Goal: Task Accomplishment & Management: Manage account settings

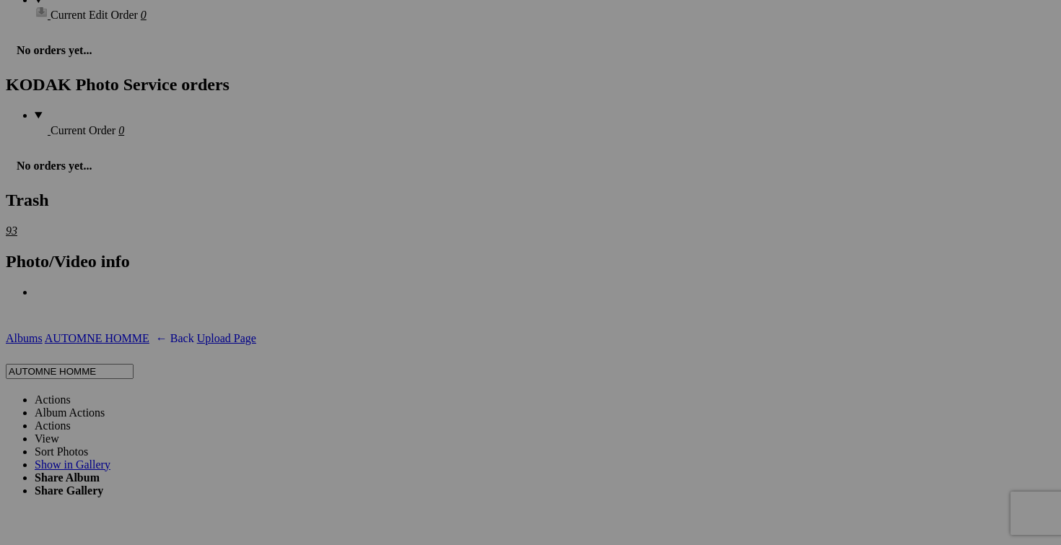
scroll to position [0, 147]
drag, startPoint x: 863, startPoint y: 330, endPoint x: 980, endPoint y: 330, distance: 117.0
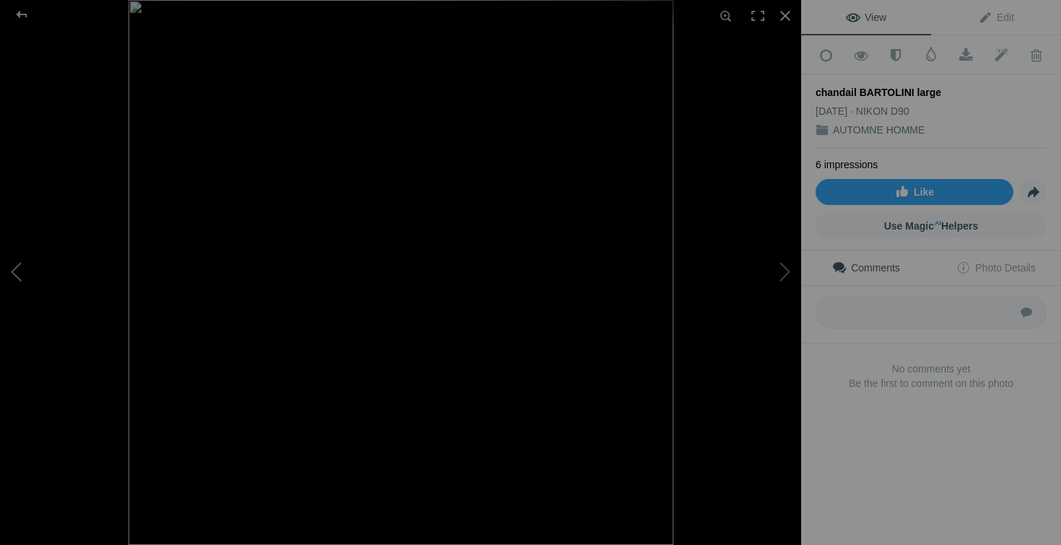
click at [40, 286] on button at bounding box center [54, 273] width 108 height 196
click at [788, 9] on div at bounding box center [786, 16] width 32 height 32
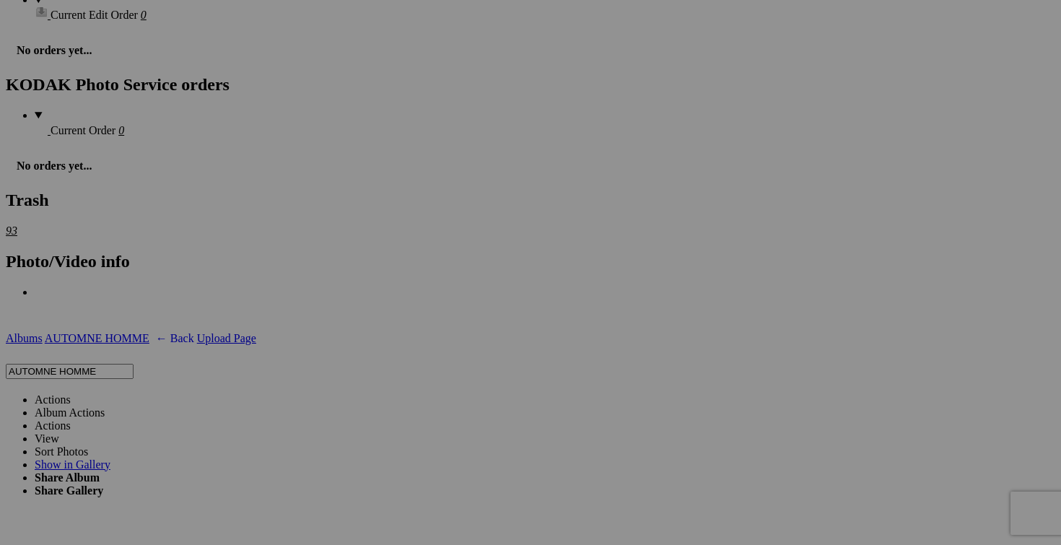
drag, startPoint x: 605, startPoint y: 331, endPoint x: 718, endPoint y: 340, distance: 113.7
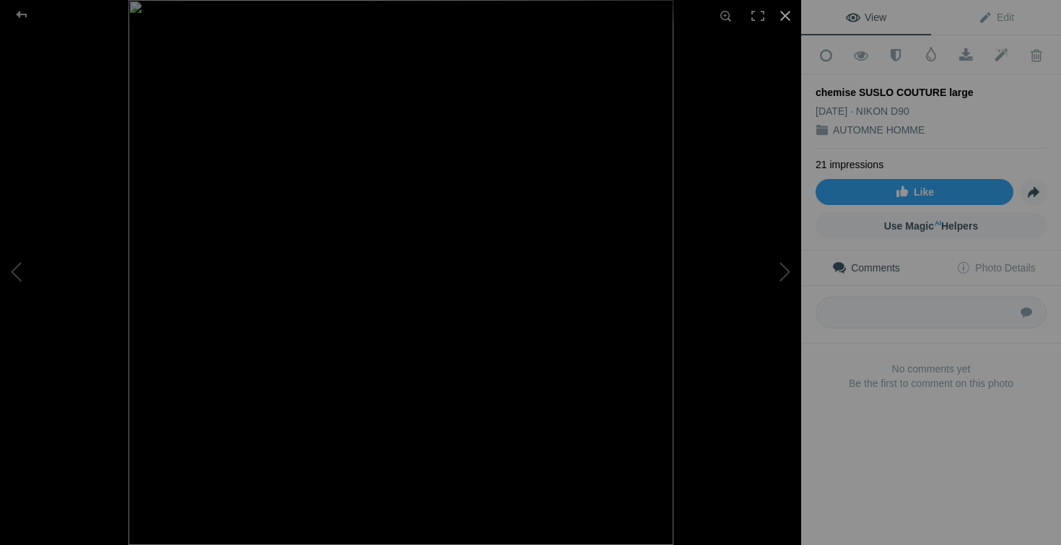
click at [786, 14] on div at bounding box center [786, 16] width 32 height 32
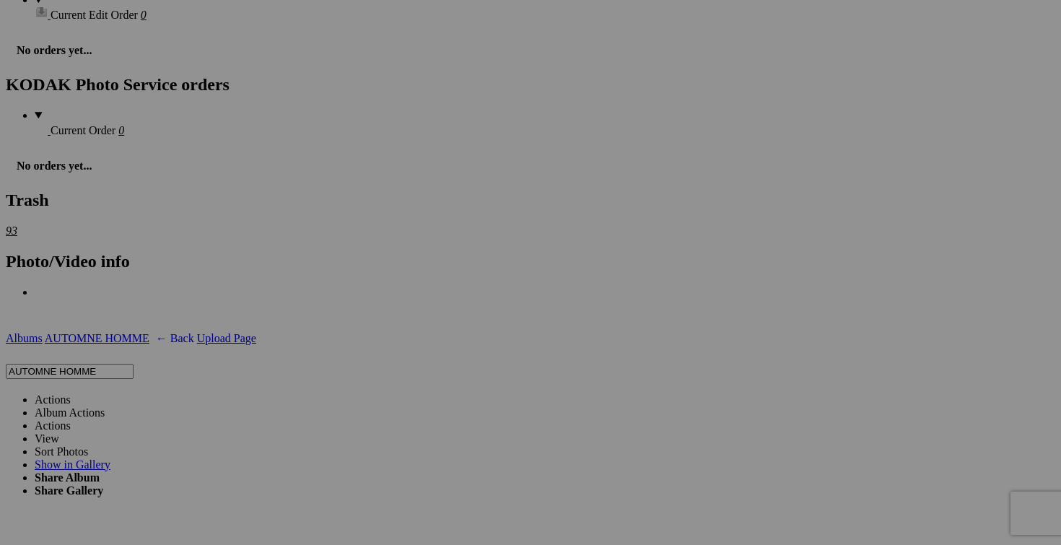
scroll to position [0, 209]
drag, startPoint x: 349, startPoint y: 332, endPoint x: 472, endPoint y: 341, distance: 123.8
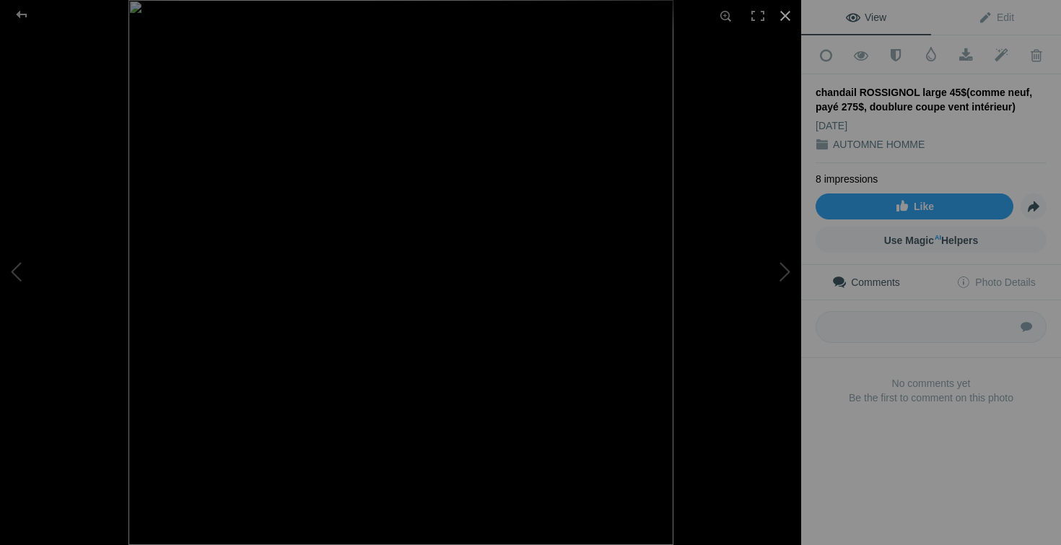
click at [786, 19] on div at bounding box center [786, 16] width 32 height 32
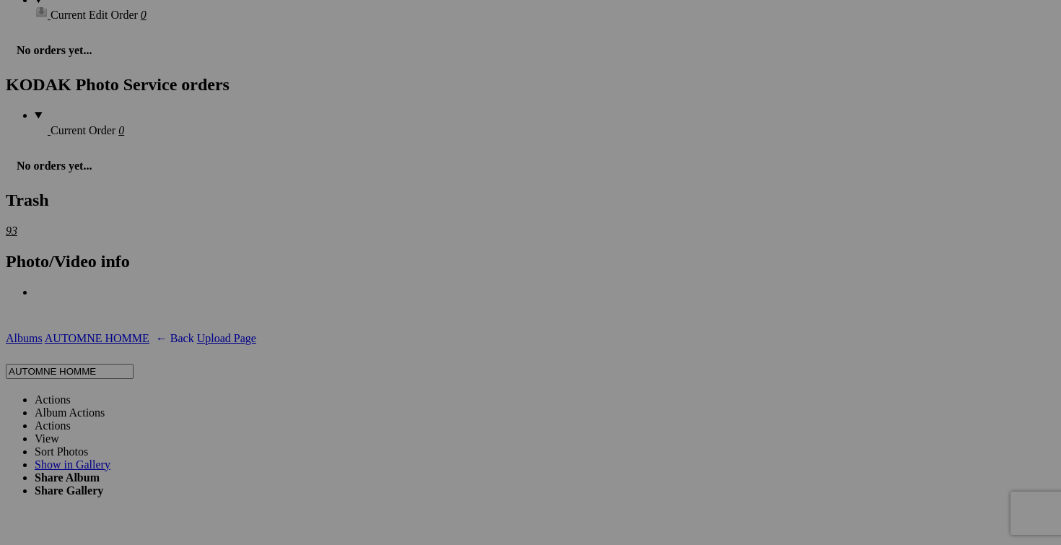
drag, startPoint x: 443, startPoint y: 328, endPoint x: 456, endPoint y: 328, distance: 13.0
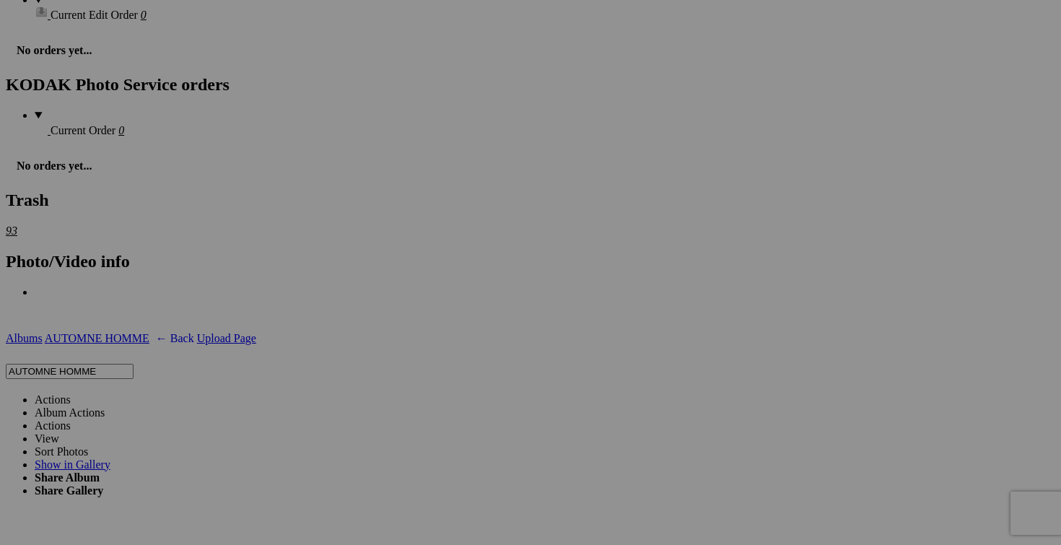
type input "chandail ROSSIGNOL large 45$(comme neuf, payé 275$, doublure coupe vent intérie…"
drag, startPoint x: 863, startPoint y: 146, endPoint x: 995, endPoint y: 143, distance: 131.4
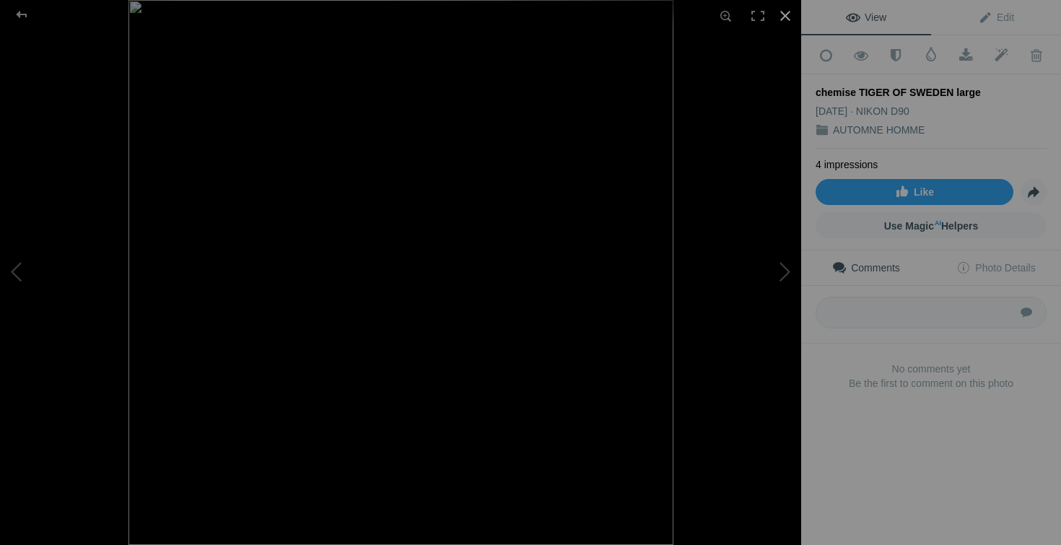
click at [788, 19] on div at bounding box center [786, 16] width 32 height 32
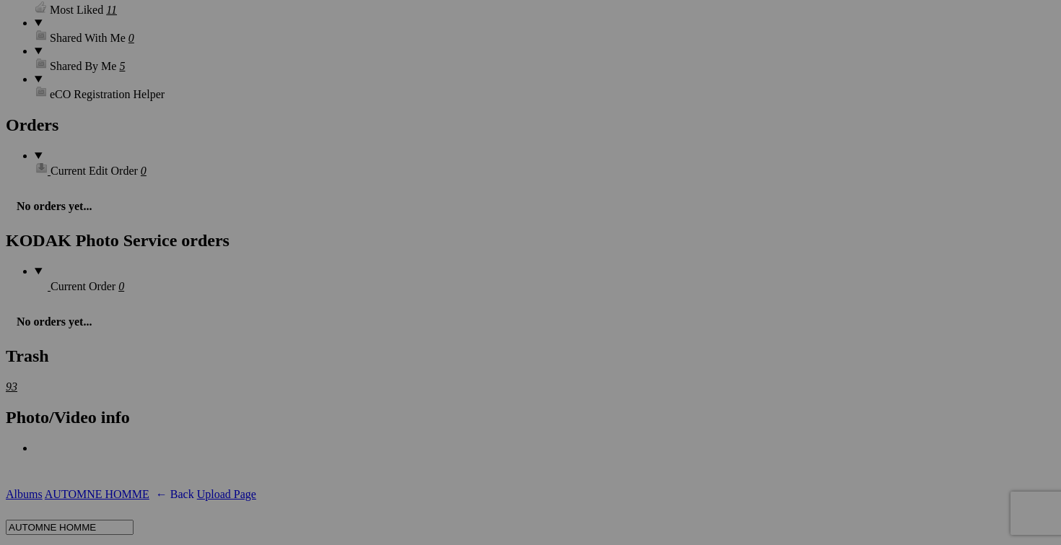
scroll to position [0, 67]
drag, startPoint x: 477, startPoint y: 303, endPoint x: 587, endPoint y: 300, distance: 110.5
drag, startPoint x: 222, startPoint y: 303, endPoint x: 347, endPoint y: 292, distance: 125.4
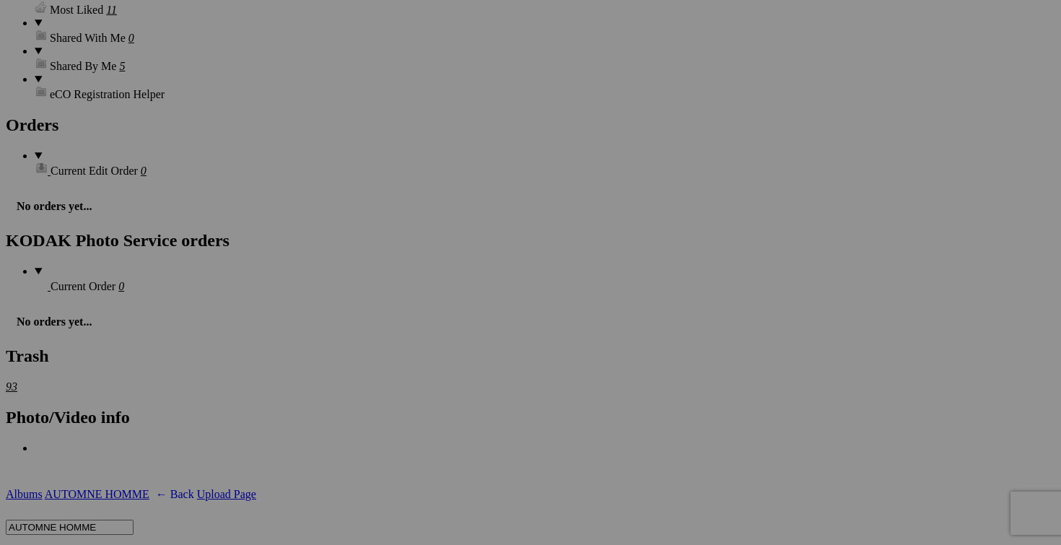
drag, startPoint x: 328, startPoint y: 303, endPoint x: 207, endPoint y: 290, distance: 121.3
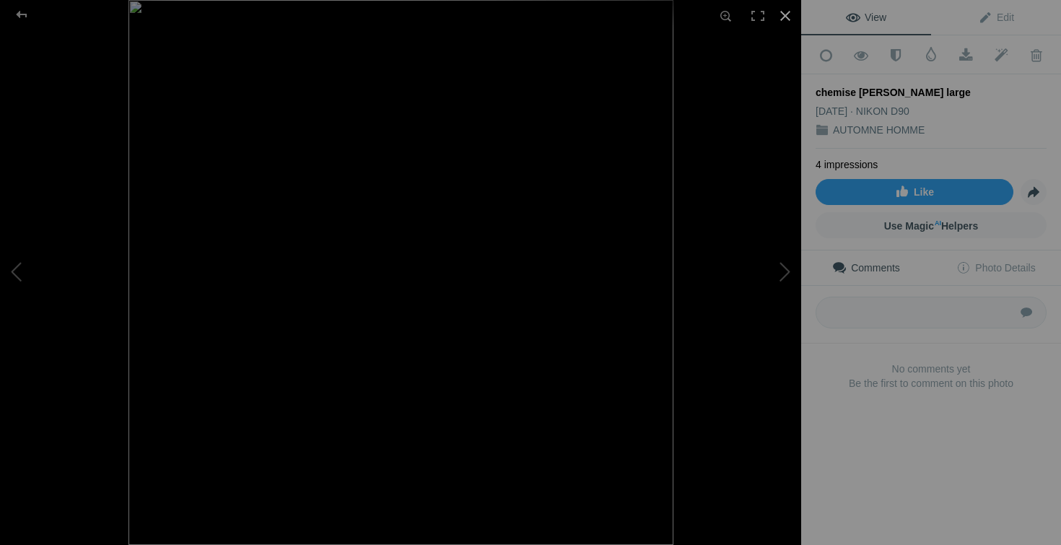
click at [788, 14] on div at bounding box center [786, 16] width 32 height 32
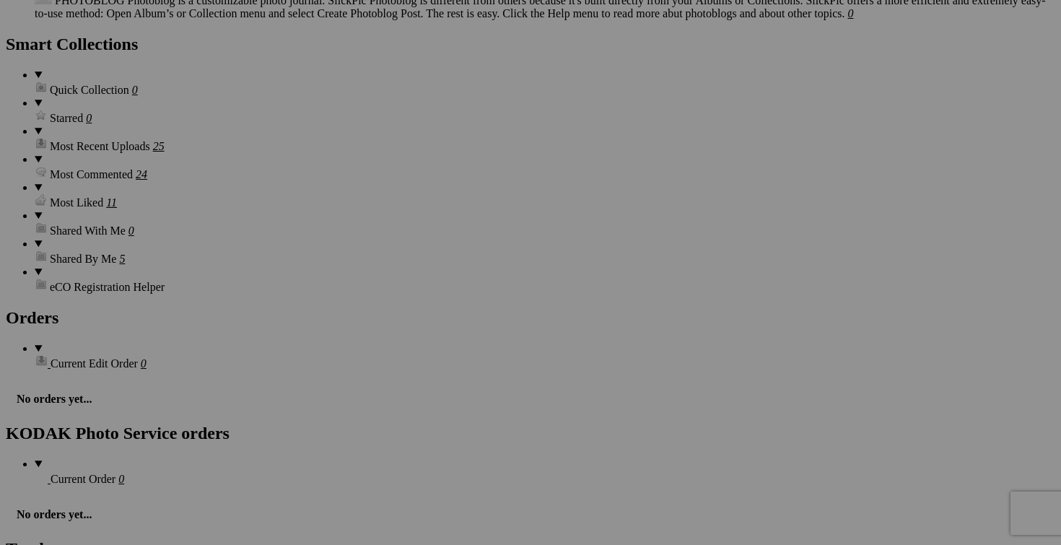
scroll to position [0, 155]
drag, startPoint x: 735, startPoint y: 312, endPoint x: 843, endPoint y: 311, distance: 108.3
drag, startPoint x: 479, startPoint y: 312, endPoint x: 589, endPoint y: 311, distance: 110.5
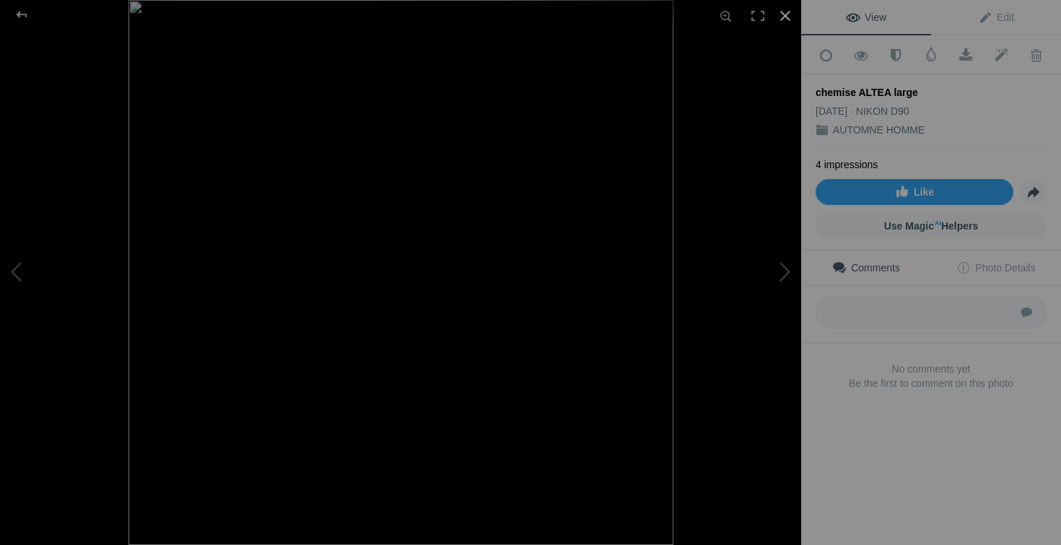
click at [785, 23] on div at bounding box center [786, 16] width 32 height 32
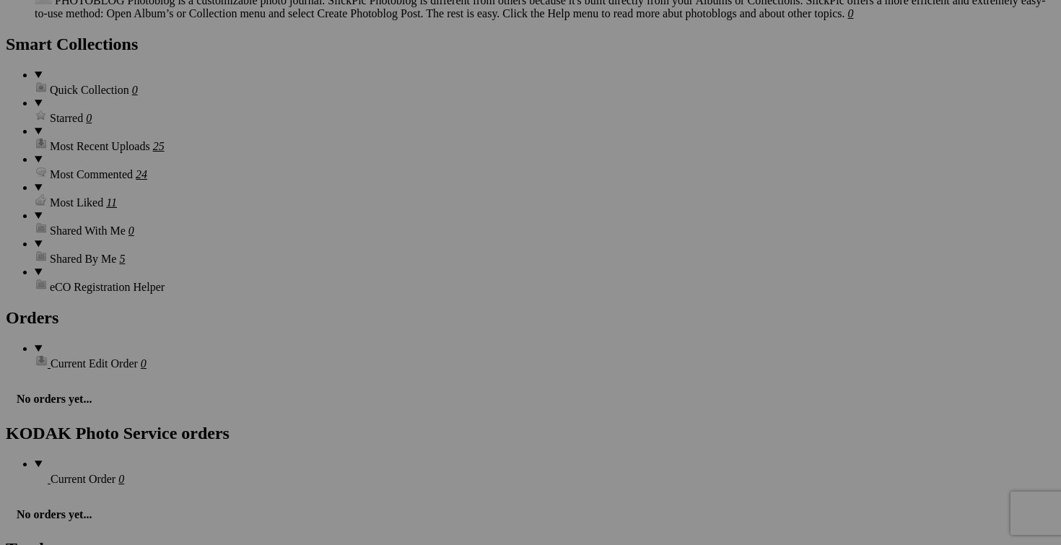
scroll to position [0, 99]
drag, startPoint x: 222, startPoint y: 312, endPoint x: 342, endPoint y: 313, distance: 120.6
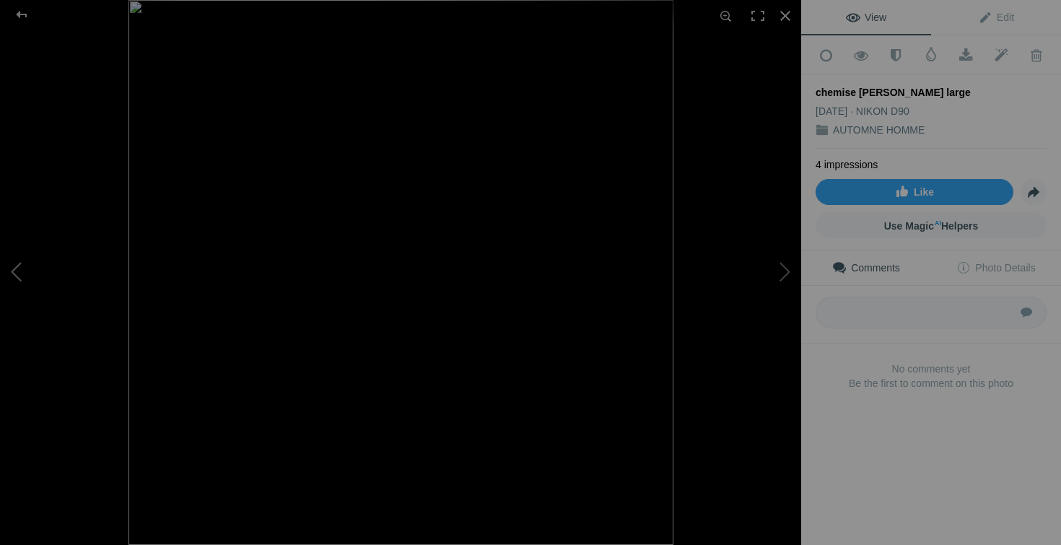
click at [21, 282] on button at bounding box center [54, 273] width 108 height 196
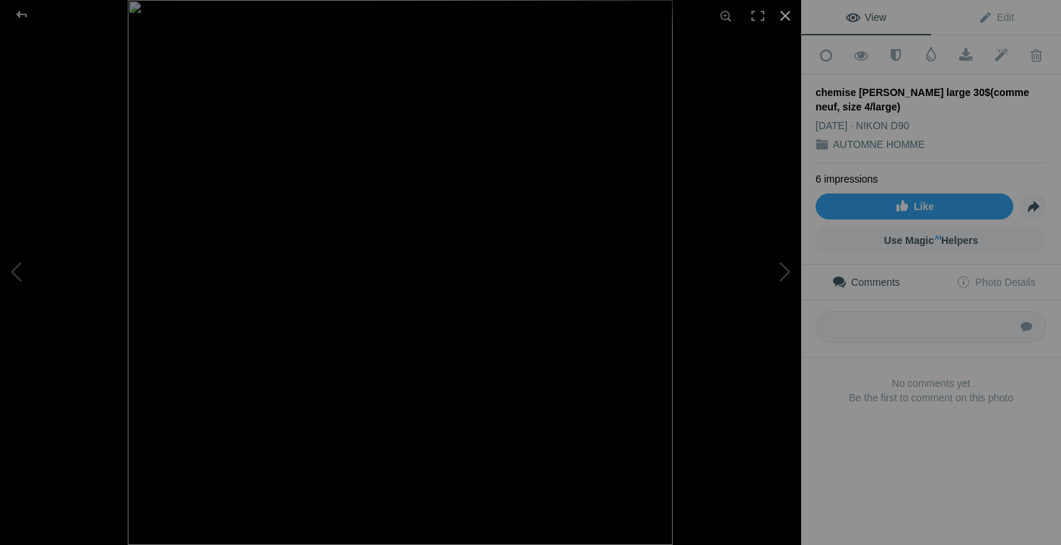
click at [784, 22] on div at bounding box center [786, 16] width 32 height 32
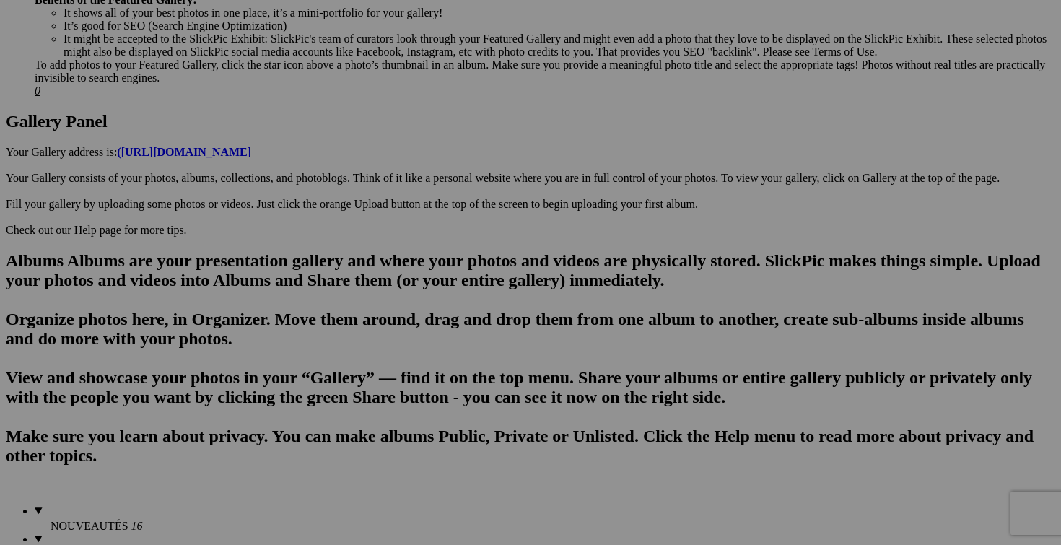
scroll to position [640, 0]
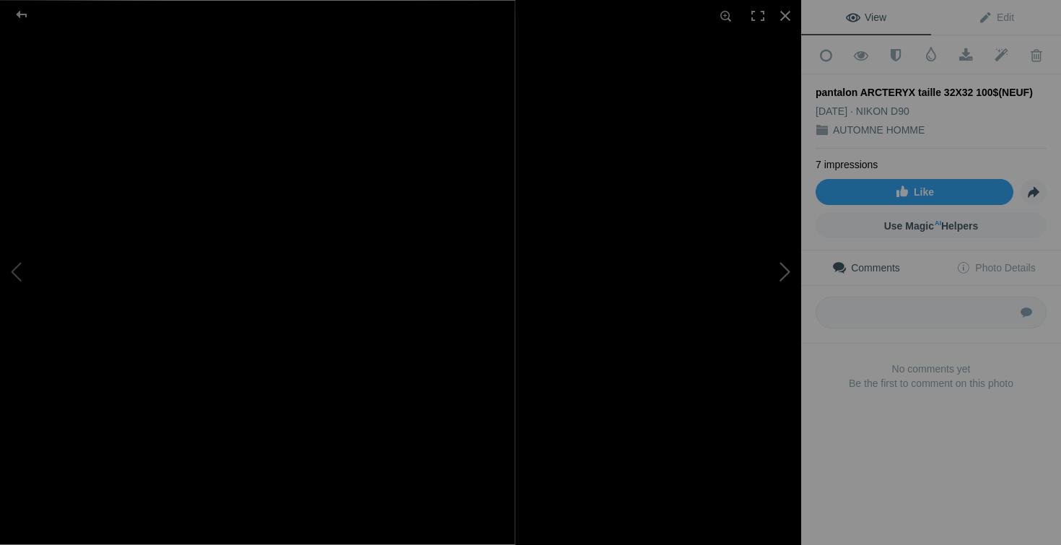
click at [762, 331] on button at bounding box center [747, 273] width 108 height 196
click at [773, 284] on button at bounding box center [747, 273] width 108 height 196
click at [768, 290] on button at bounding box center [747, 273] width 108 height 196
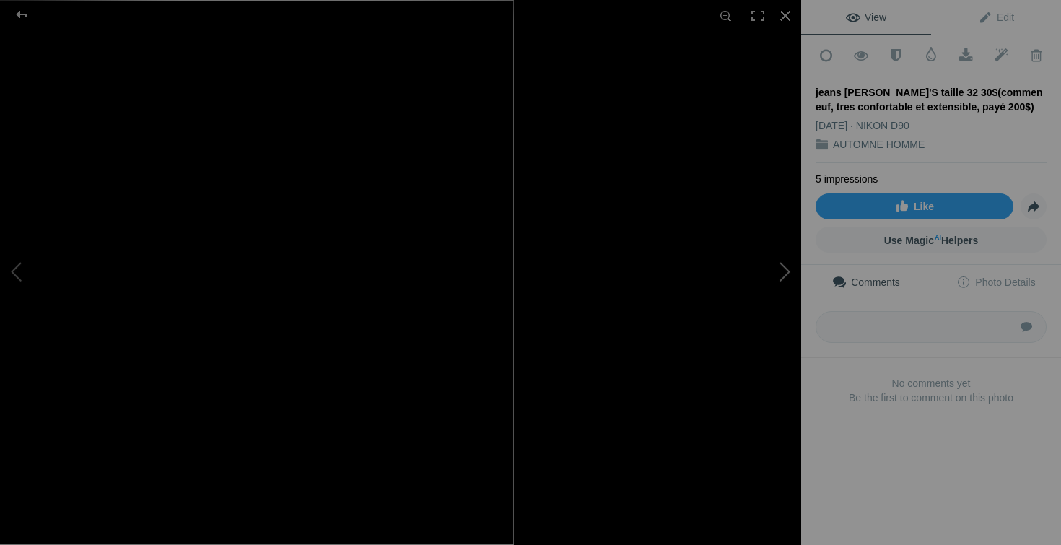
click at [772, 277] on button at bounding box center [747, 273] width 108 height 196
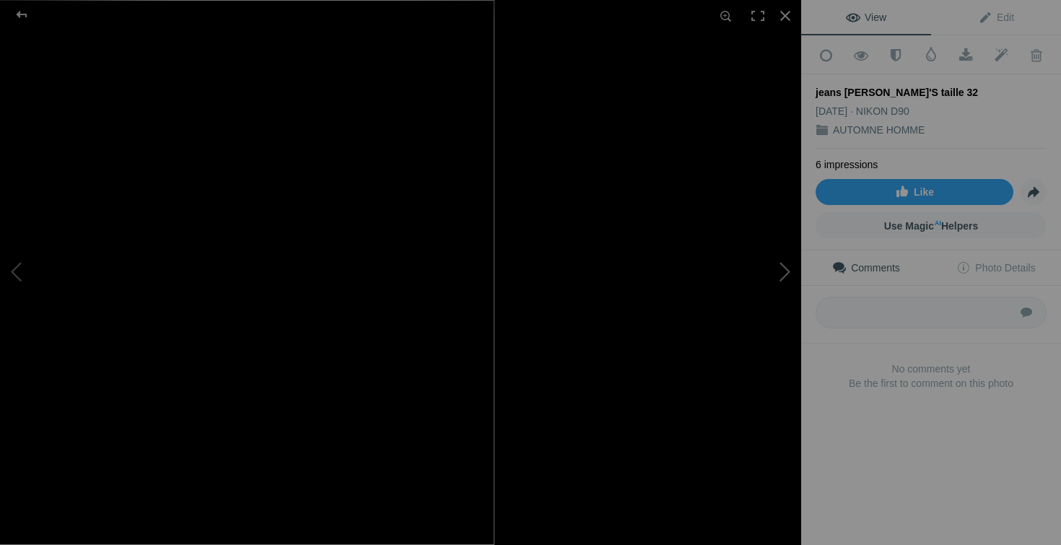
click at [760, 290] on button at bounding box center [747, 273] width 108 height 196
click at [741, 263] on button at bounding box center [747, 273] width 108 height 196
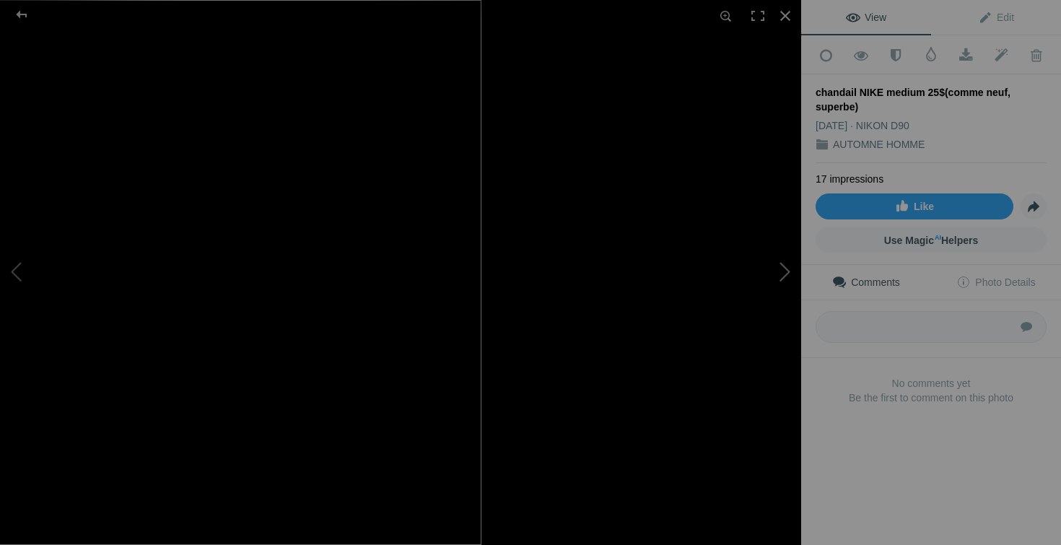
click at [768, 282] on button at bounding box center [747, 273] width 108 height 196
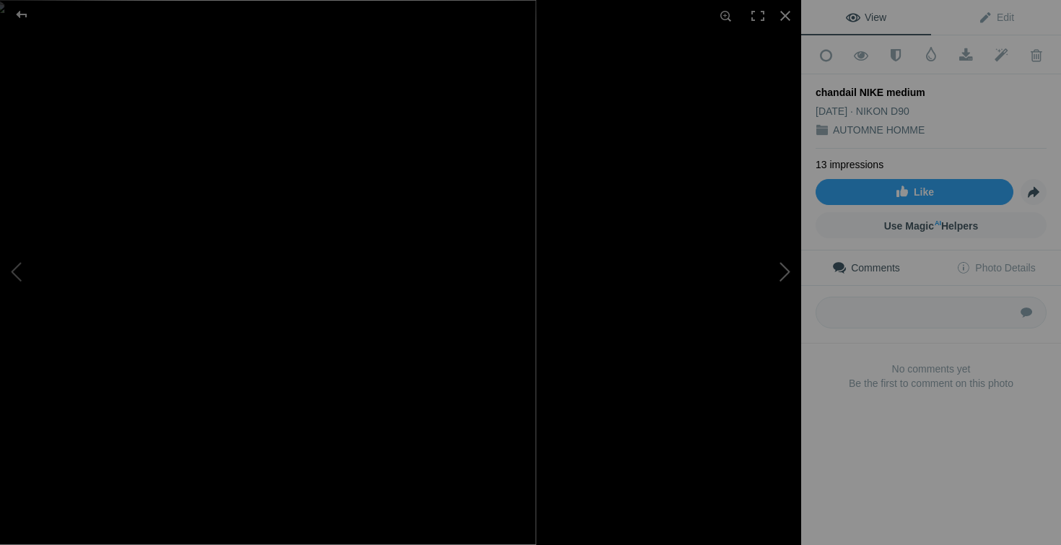
click at [783, 284] on button at bounding box center [747, 273] width 108 height 196
click at [741, 301] on button at bounding box center [747, 273] width 108 height 196
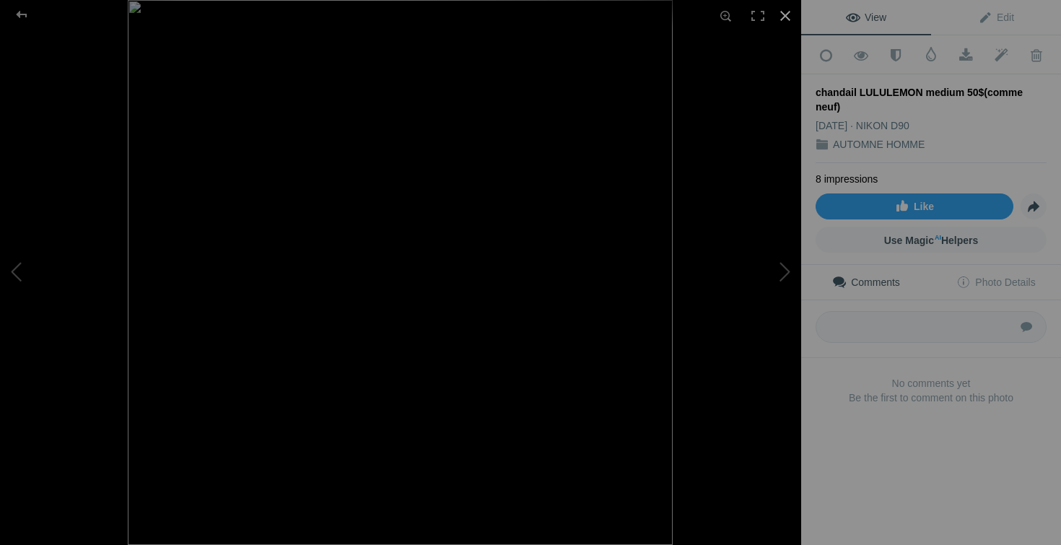
click at [788, 17] on div at bounding box center [786, 16] width 32 height 32
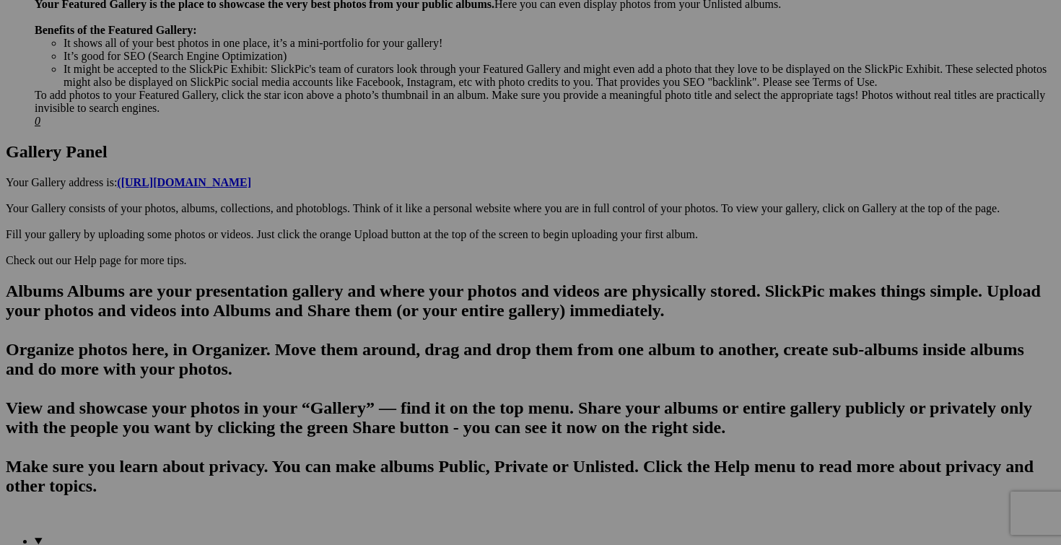
scroll to position [0, 73]
drag, startPoint x: 606, startPoint y: 395, endPoint x: 737, endPoint y: 391, distance: 130.7
drag, startPoint x: 606, startPoint y: 214, endPoint x: 715, endPoint y: 217, distance: 109.0
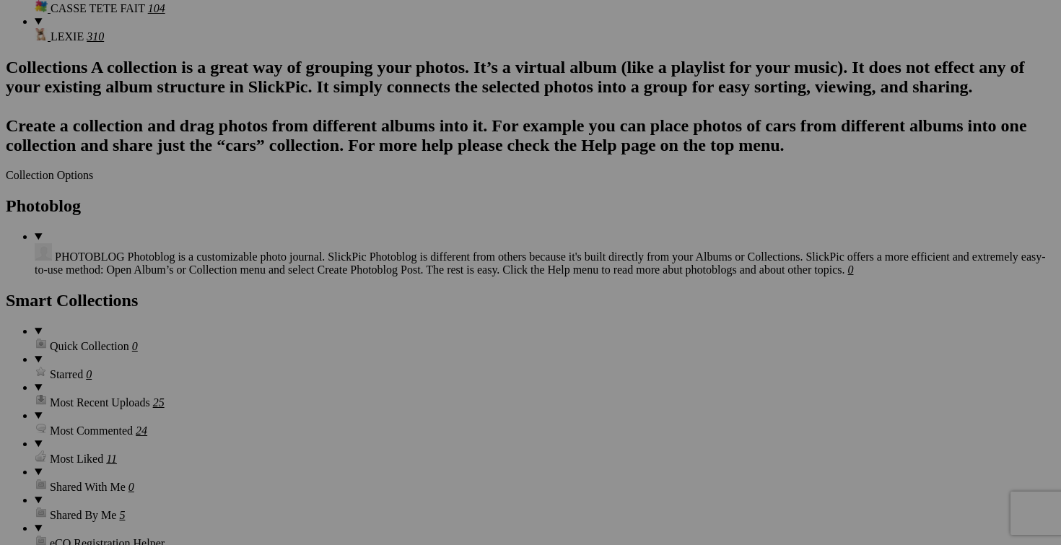
scroll to position [0, 40]
drag, startPoint x: 221, startPoint y: 386, endPoint x: 349, endPoint y: 388, distance: 128.5
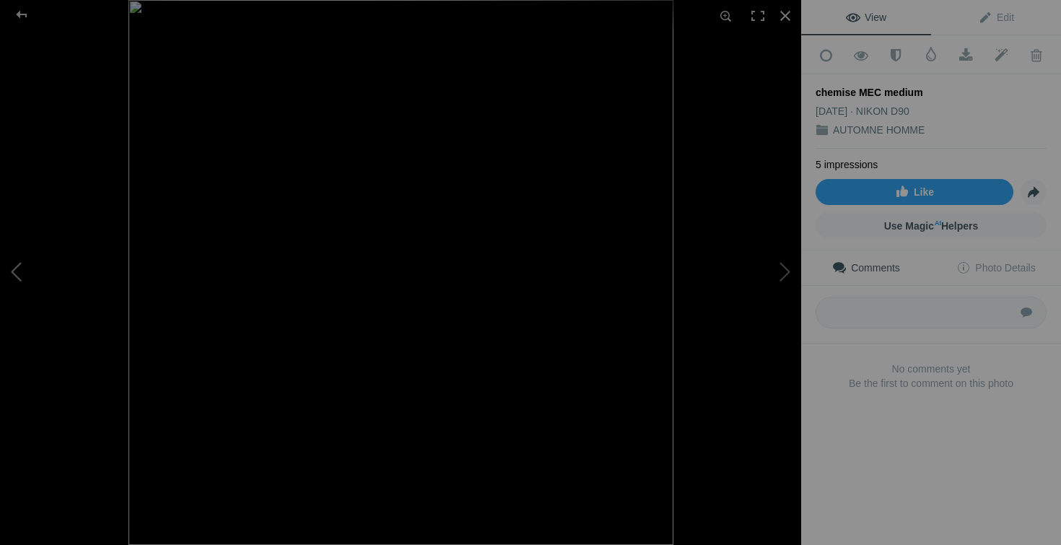
click at [25, 273] on button at bounding box center [54, 273] width 108 height 196
click at [788, 12] on div at bounding box center [786, 16] width 32 height 32
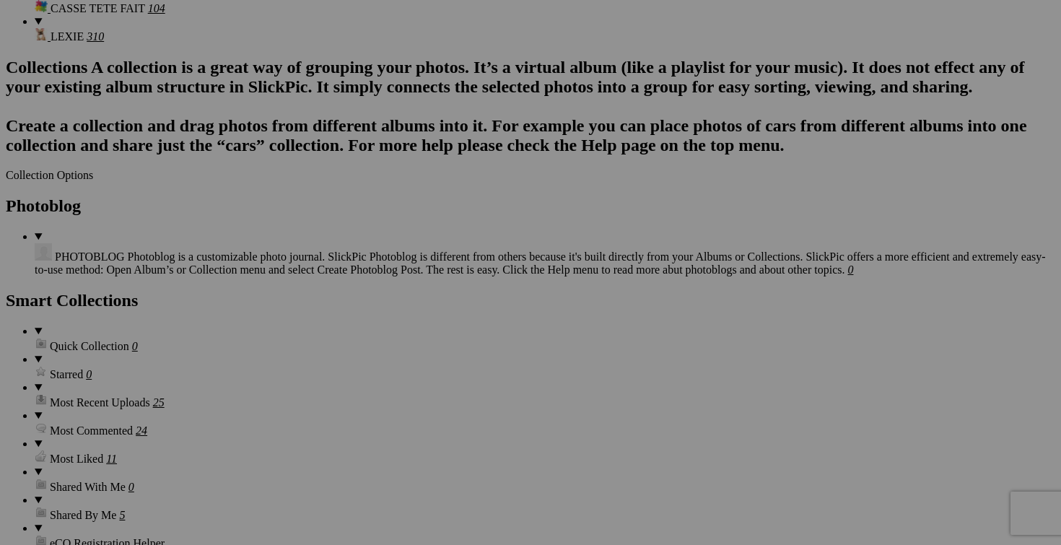
scroll to position [0, 104]
drag, startPoint x: 736, startPoint y: 201, endPoint x: 849, endPoint y: 193, distance: 113.6
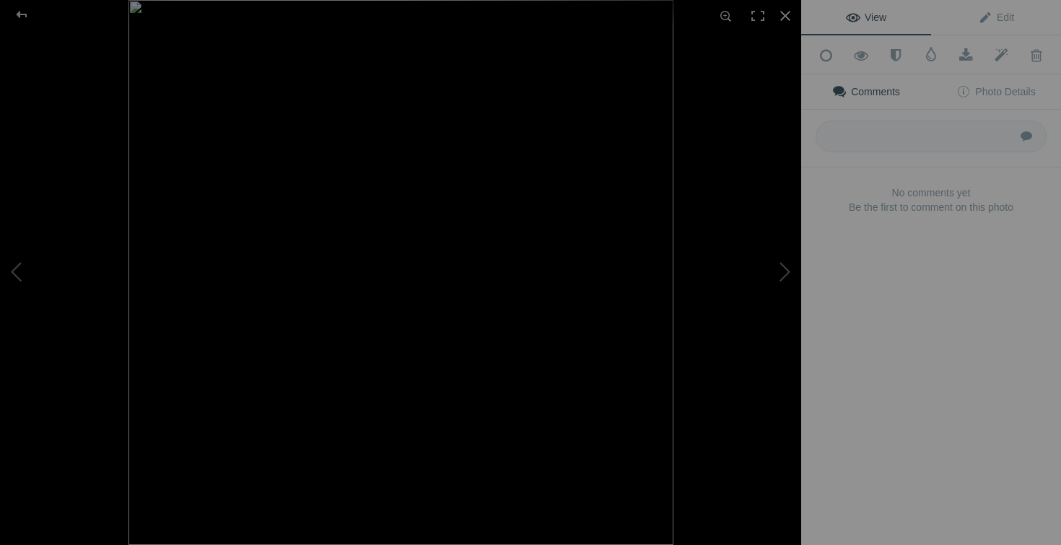
scroll to position [0, 0]
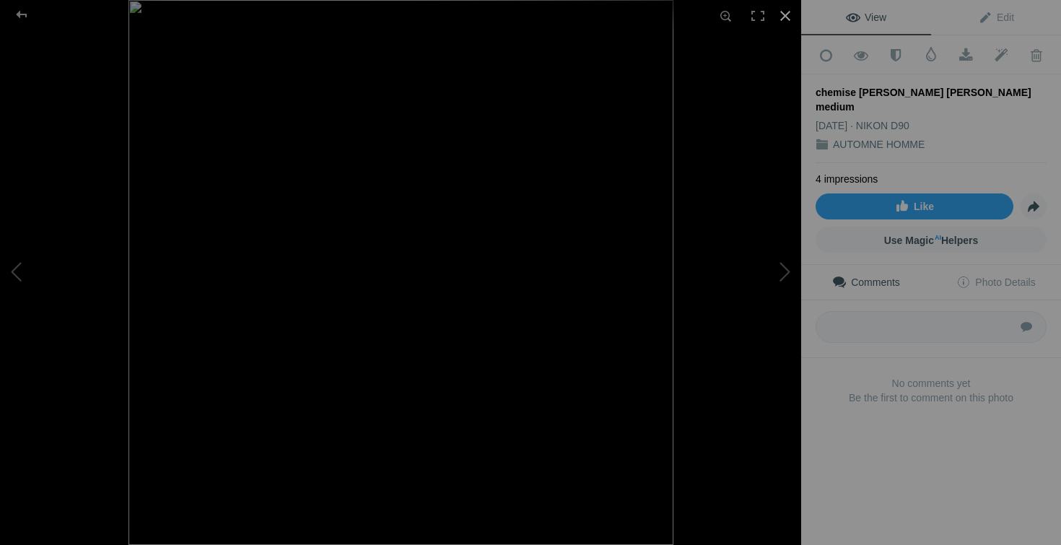
click at [791, 14] on div at bounding box center [786, 16] width 32 height 32
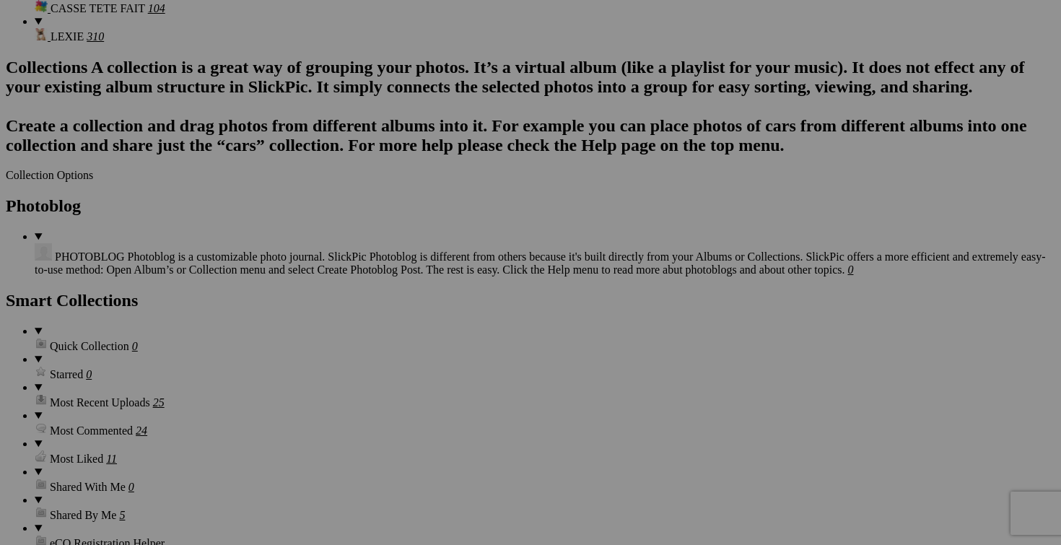
scroll to position [0, 185]
drag, startPoint x: 497, startPoint y: 203, endPoint x: 596, endPoint y: 205, distance: 99.7
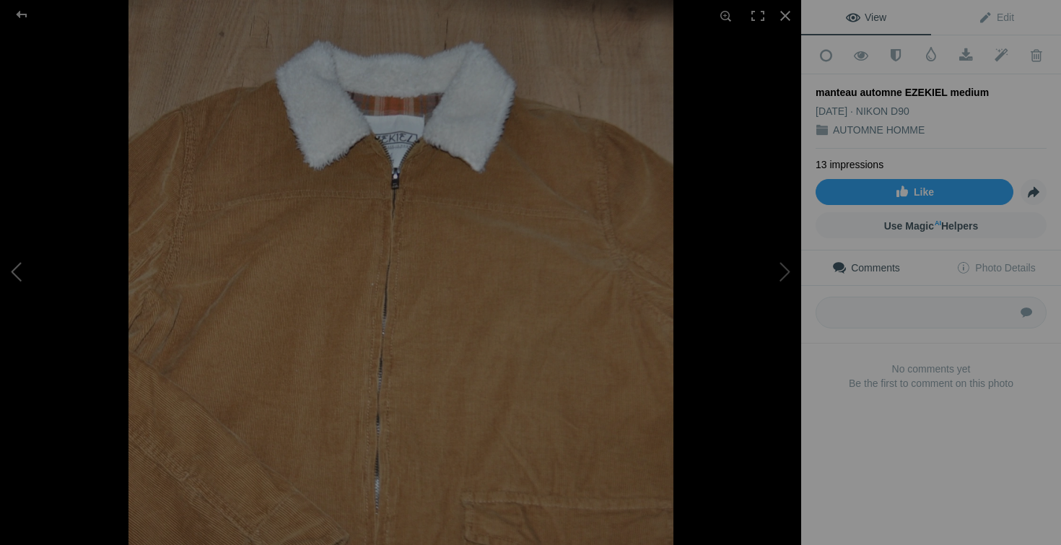
click at [22, 267] on button at bounding box center [54, 273] width 108 height 196
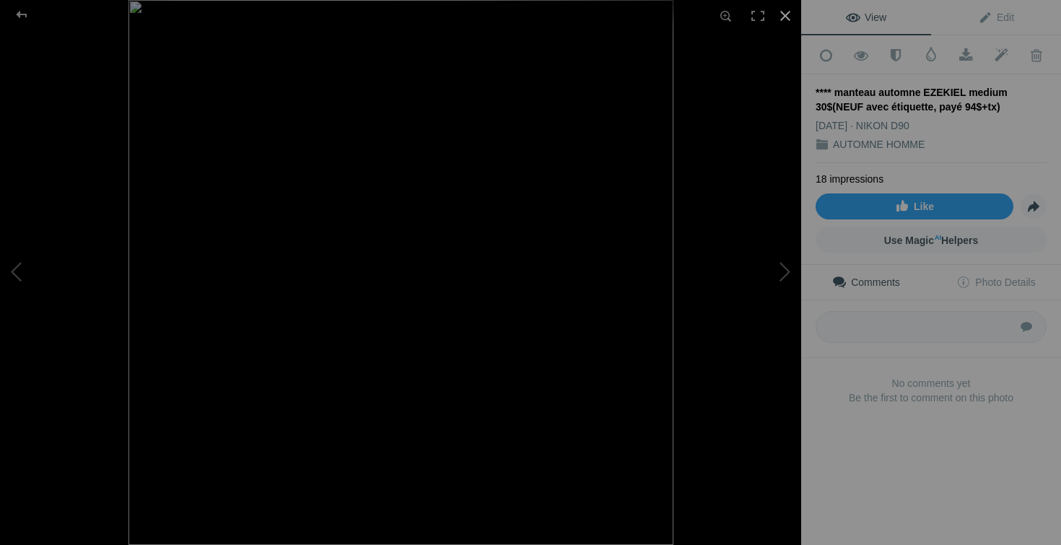
click at [788, 14] on div at bounding box center [786, 16] width 32 height 32
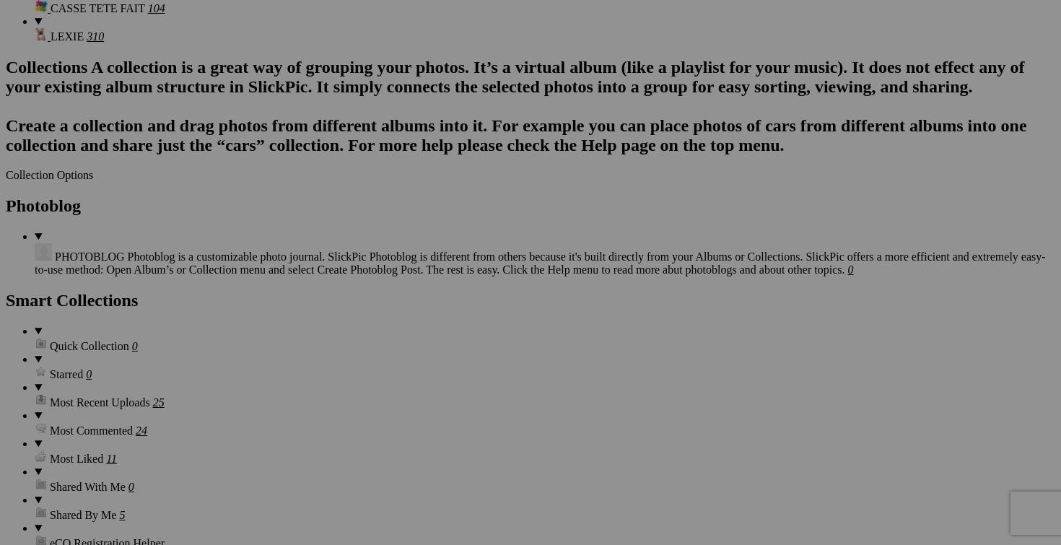
scroll to position [0, 79]
drag, startPoint x: 219, startPoint y: 201, endPoint x: 341, endPoint y: 197, distance: 122.1
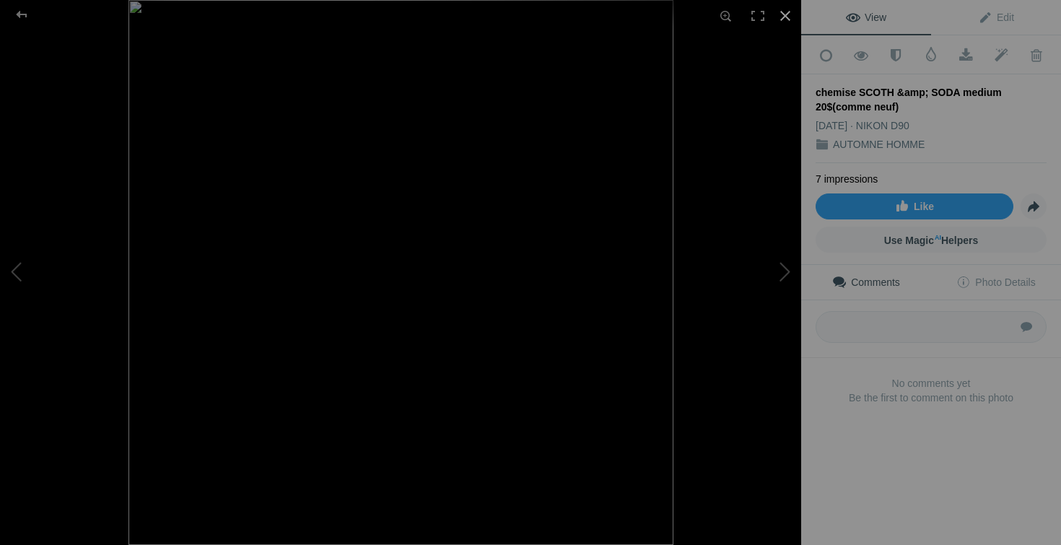
click at [787, 14] on div at bounding box center [786, 16] width 32 height 32
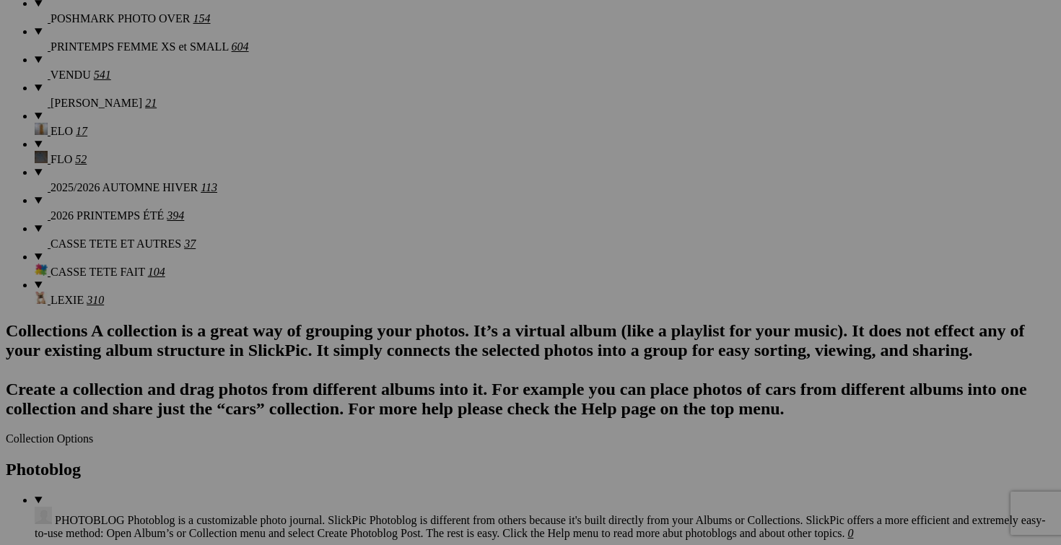
scroll to position [0, 110]
drag, startPoint x: 736, startPoint y: 283, endPoint x: 848, endPoint y: 280, distance: 112.7
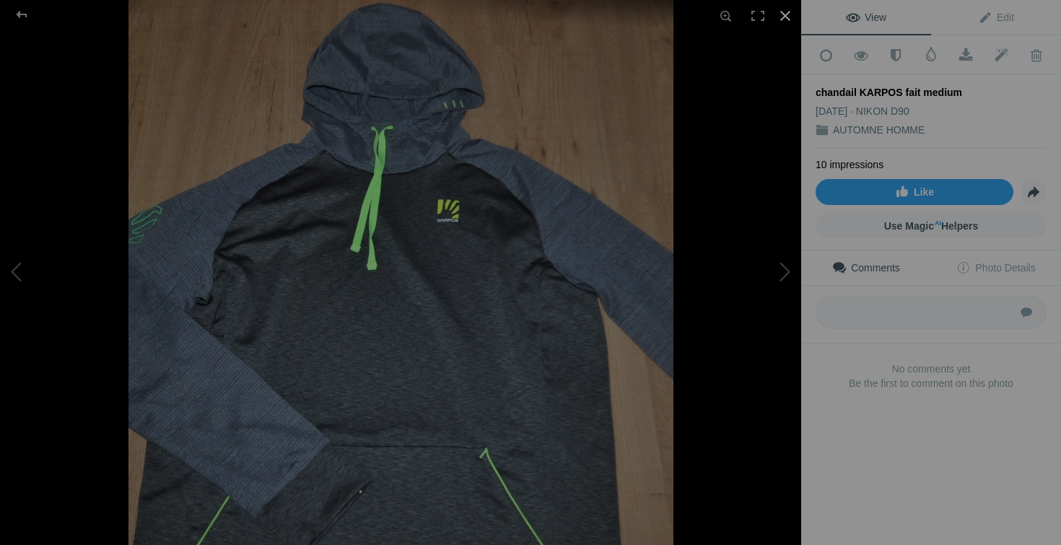
click at [786, 14] on div at bounding box center [786, 16] width 32 height 32
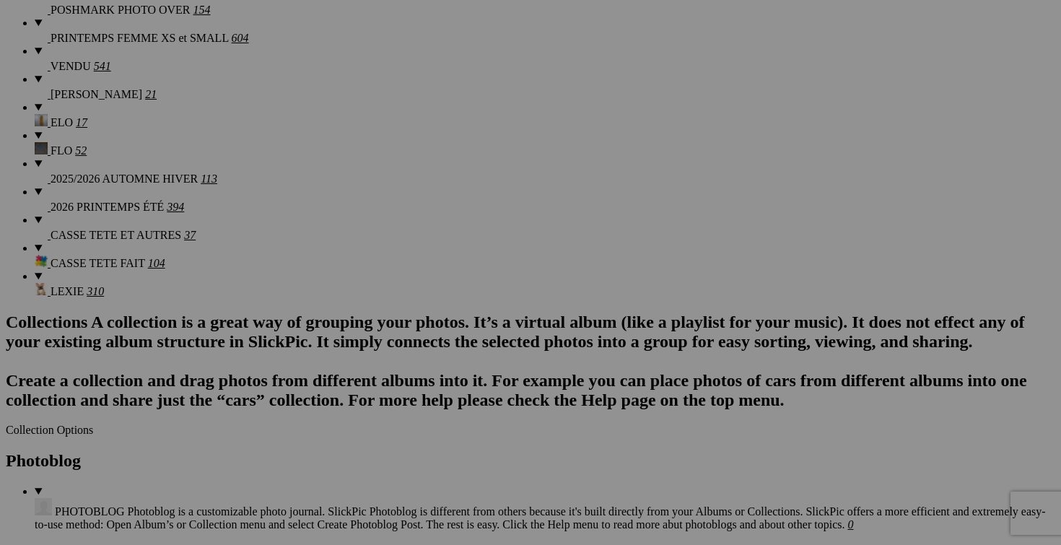
scroll to position [0, 139]
drag, startPoint x: 477, startPoint y: 274, endPoint x: 596, endPoint y: 269, distance: 119.2
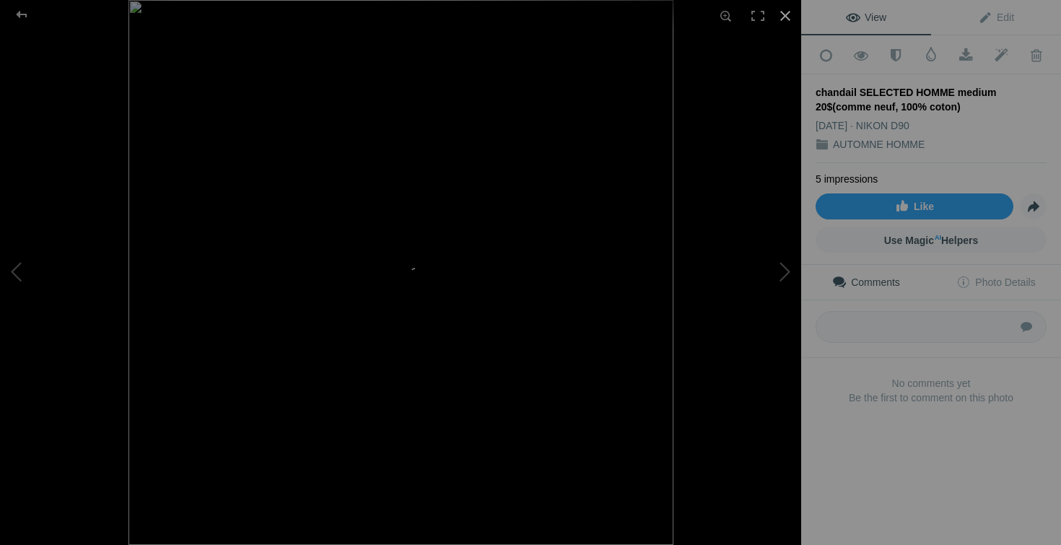
click at [786, 20] on div at bounding box center [786, 16] width 32 height 32
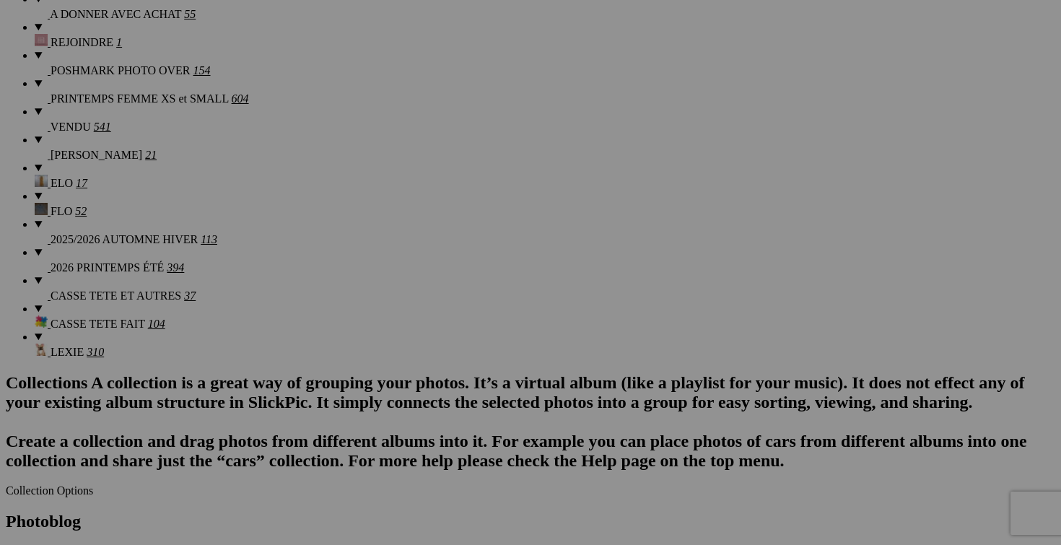
scroll to position [0, 134]
drag, startPoint x: 222, startPoint y: 334, endPoint x: 339, endPoint y: 335, distance: 117.0
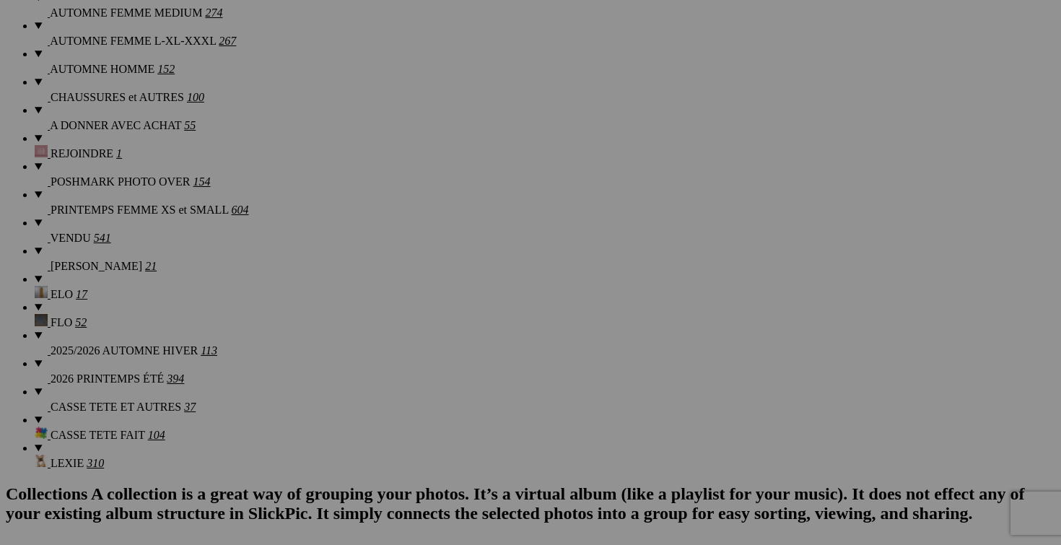
scroll to position [0, 80]
drag, startPoint x: 735, startPoint y: 260, endPoint x: 854, endPoint y: 260, distance: 119.1
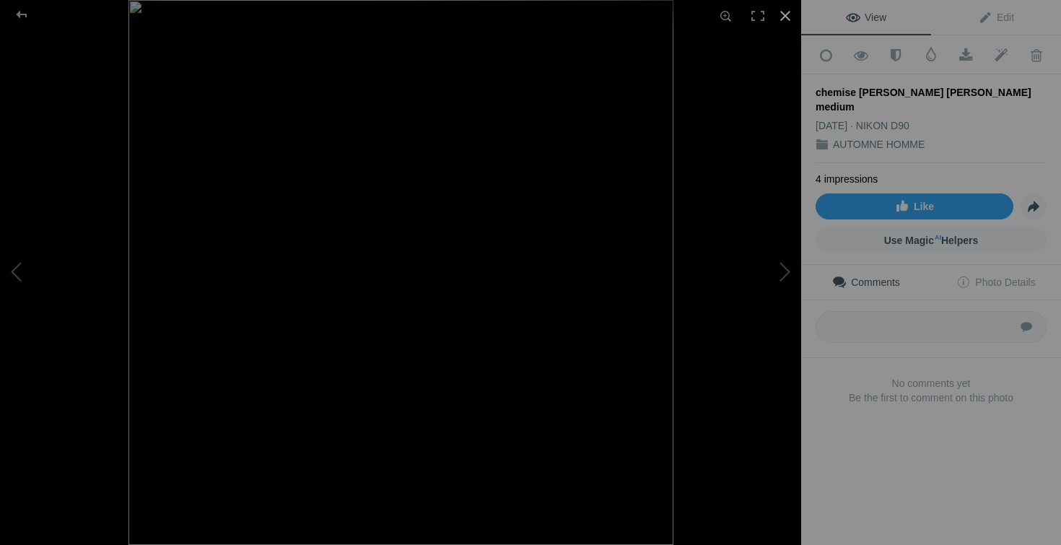
click at [781, 15] on div at bounding box center [786, 16] width 32 height 32
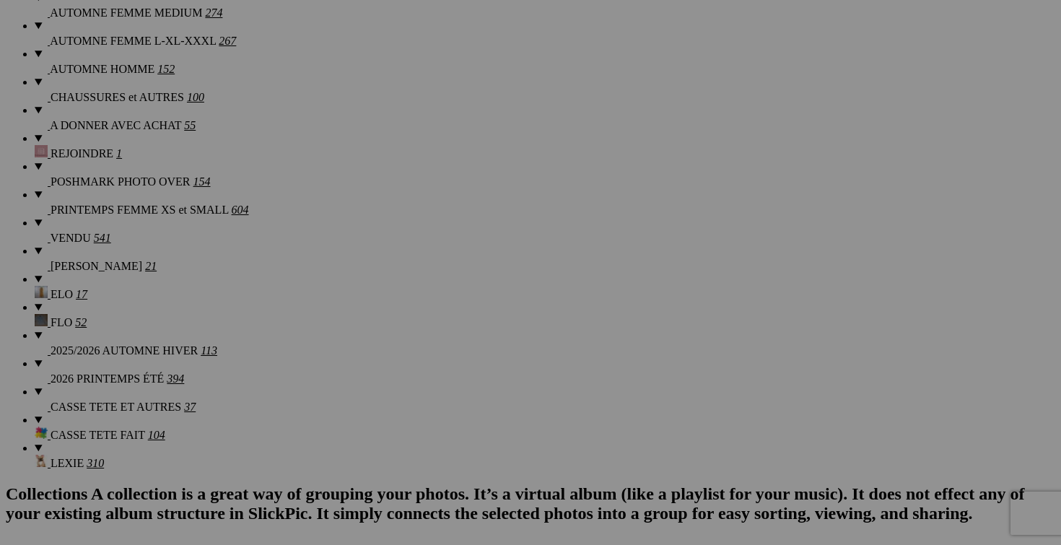
scroll to position [0, 266]
drag, startPoint x: 222, startPoint y: 260, endPoint x: 349, endPoint y: 261, distance: 127.8
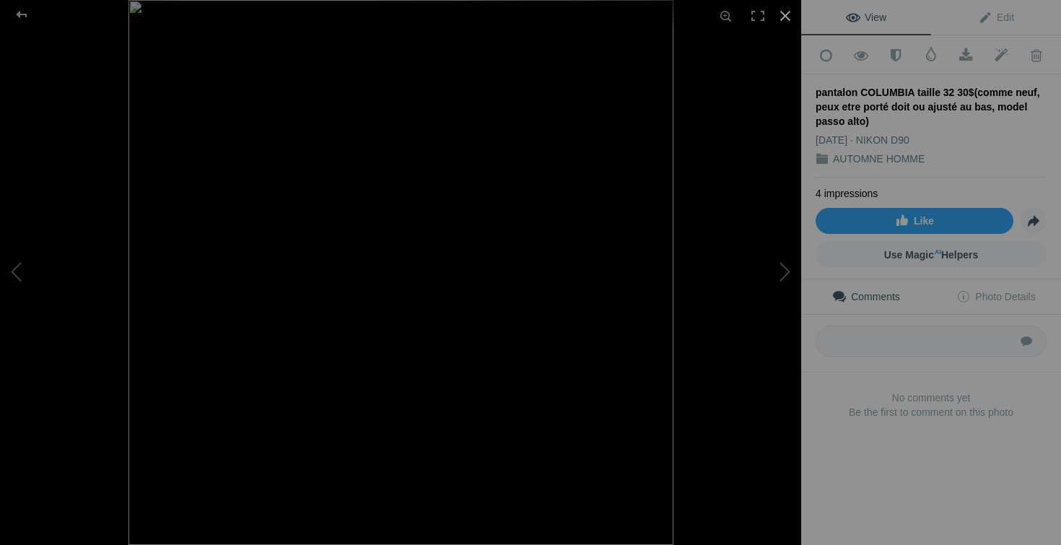
click at [791, 17] on div at bounding box center [786, 16] width 32 height 32
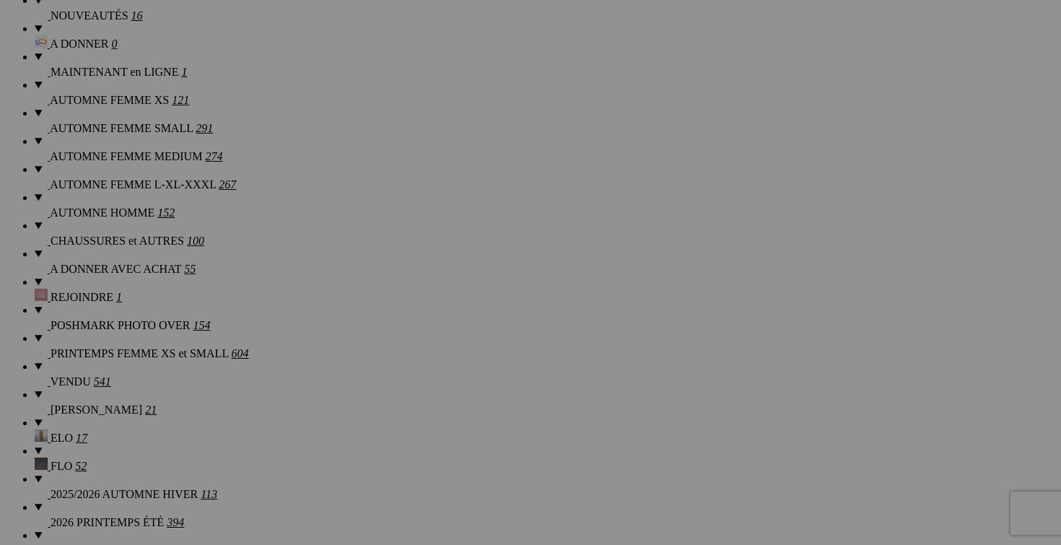
scroll to position [0, 209]
drag, startPoint x: 733, startPoint y: 222, endPoint x: 844, endPoint y: 226, distance: 111.2
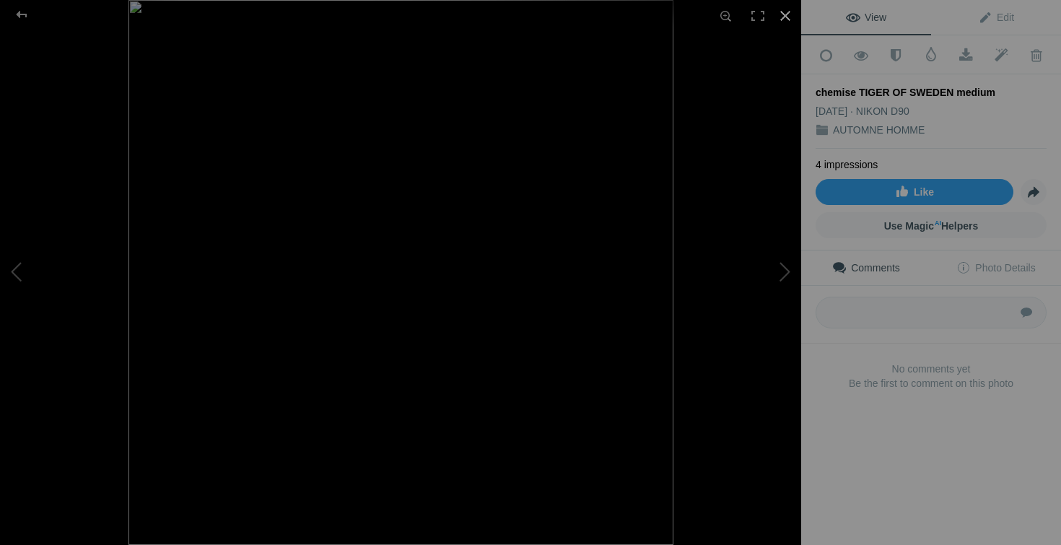
click at [792, 5] on div at bounding box center [786, 16] width 32 height 32
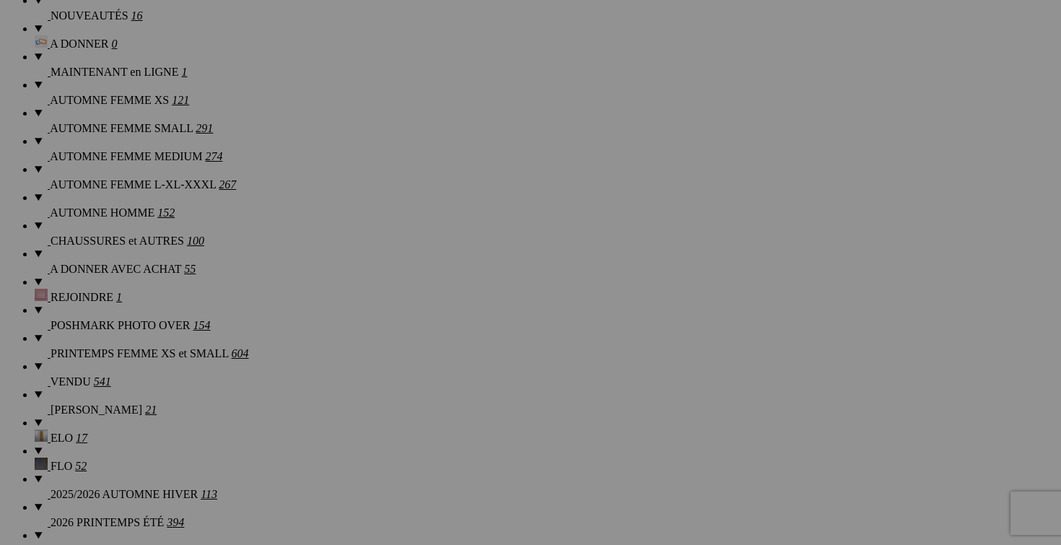
scroll to position [0, 209]
drag, startPoint x: 220, startPoint y: 225, endPoint x: 353, endPoint y: 209, distance: 133.8
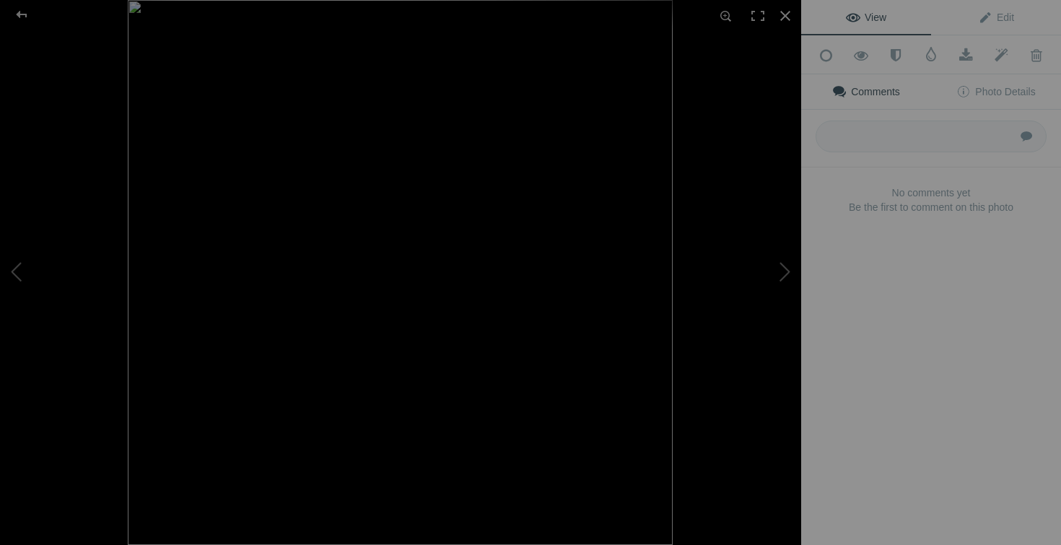
scroll to position [0, 0]
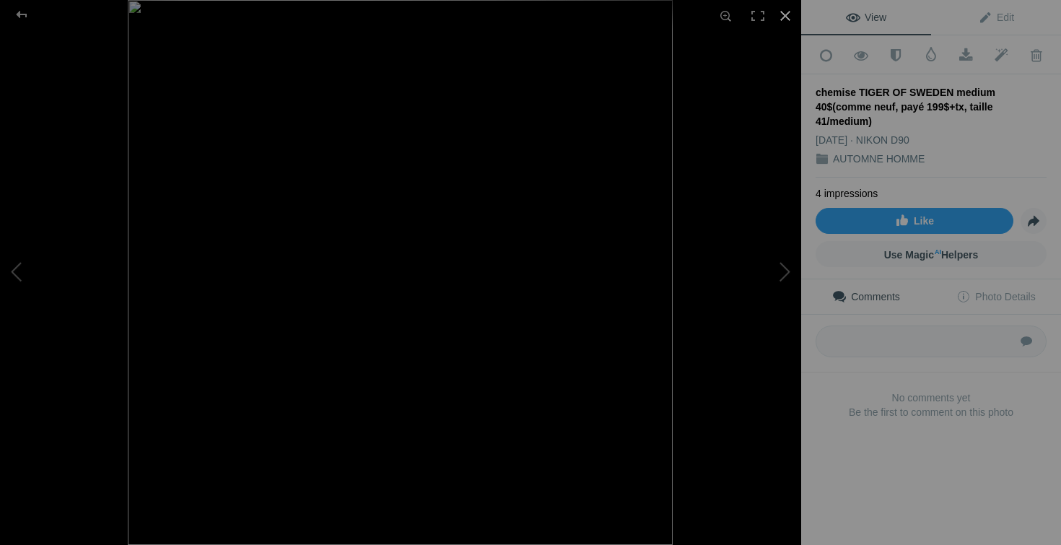
click at [786, 17] on div at bounding box center [786, 16] width 32 height 32
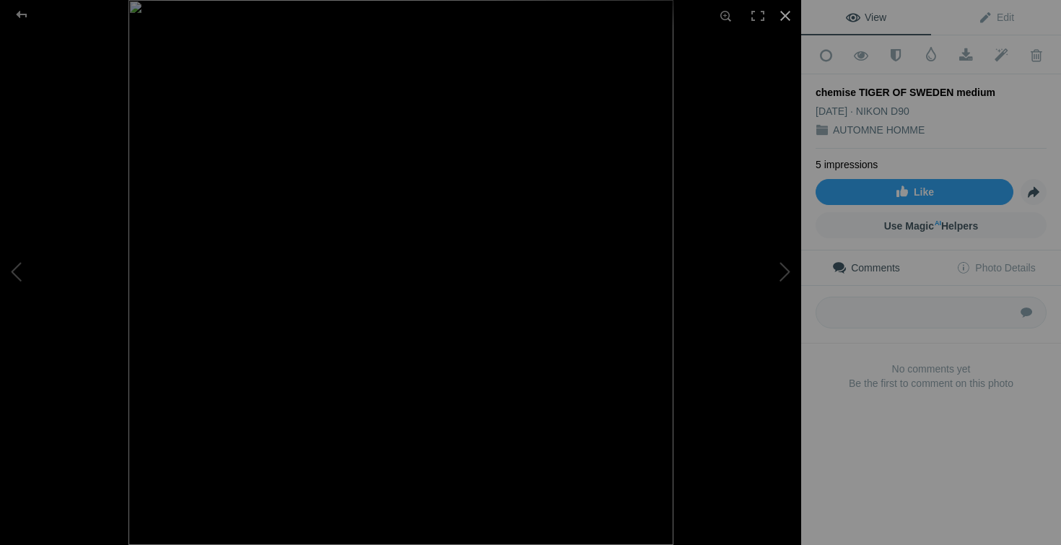
click at [783, 16] on div at bounding box center [786, 16] width 32 height 32
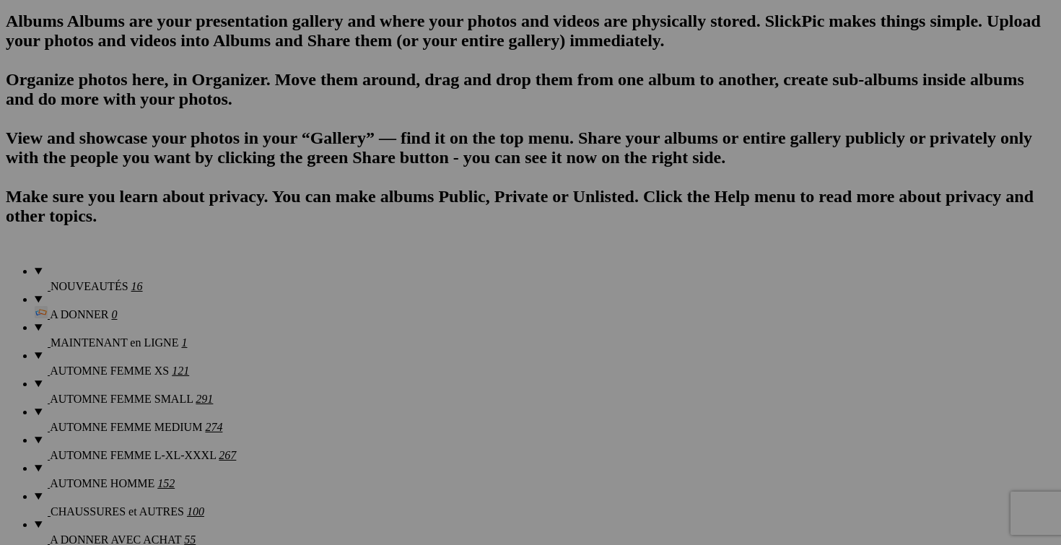
scroll to position [0, 209]
drag, startPoint x: 734, startPoint y: 311, endPoint x: 869, endPoint y: 311, distance: 134.3
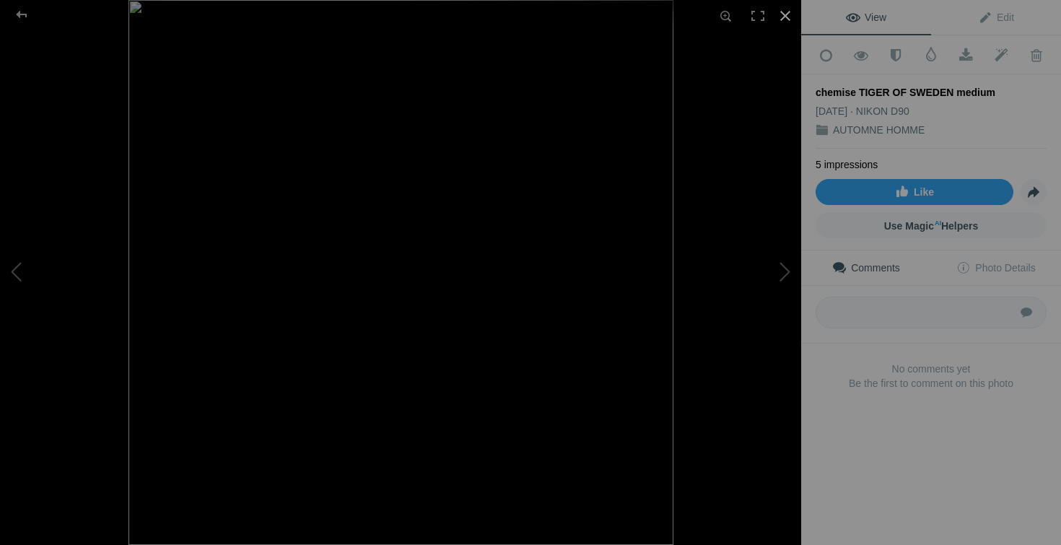
click at [785, 14] on div at bounding box center [786, 16] width 32 height 32
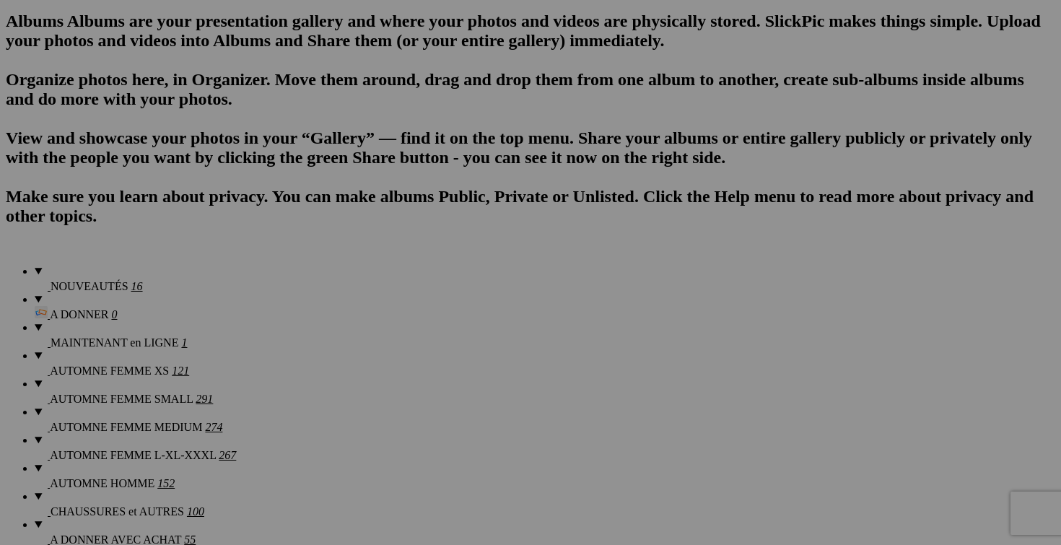
drag, startPoint x: 219, startPoint y: 310, endPoint x: 349, endPoint y: 313, distance: 130.0
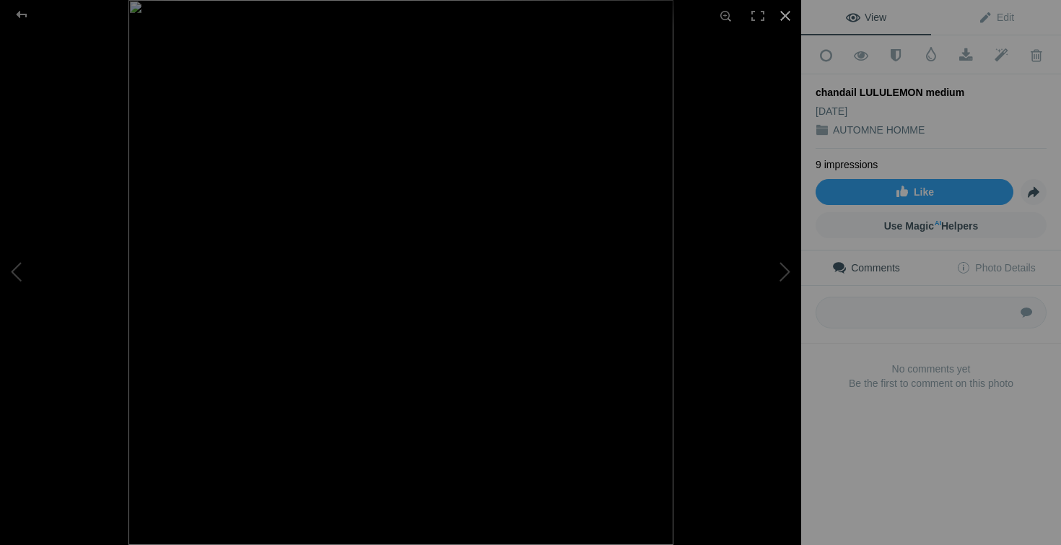
click at [780, 17] on div at bounding box center [786, 16] width 32 height 32
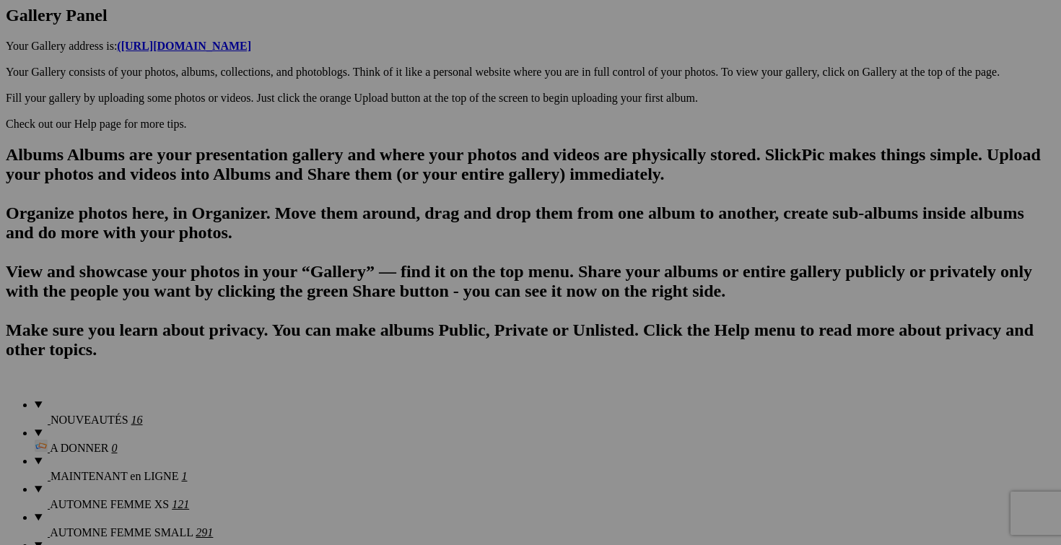
scroll to position [0, 73]
drag, startPoint x: 605, startPoint y: 261, endPoint x: 731, endPoint y: 261, distance: 125.6
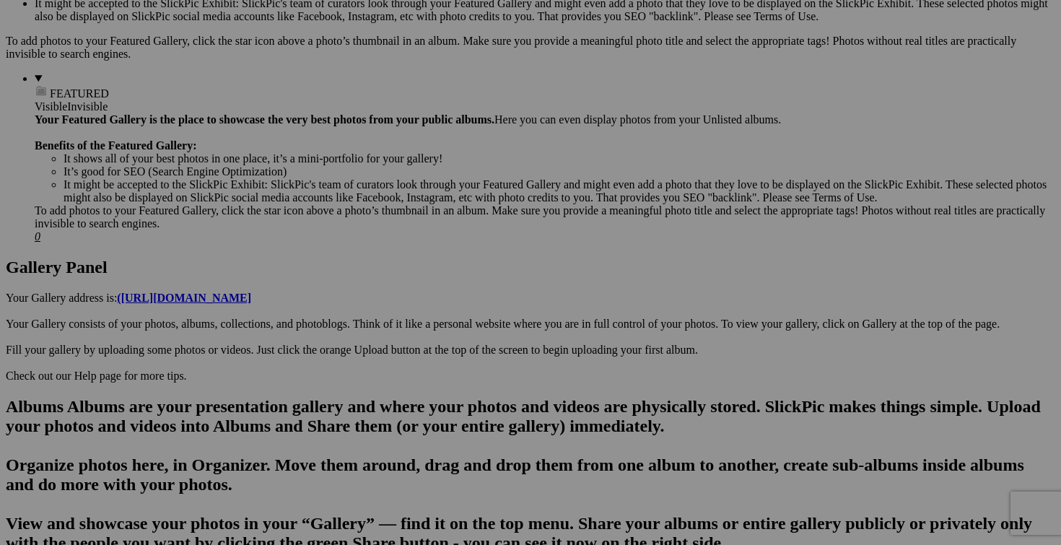
scroll to position [0, 185]
drag, startPoint x: 219, startPoint y: 510, endPoint x: 332, endPoint y: 514, distance: 112.7
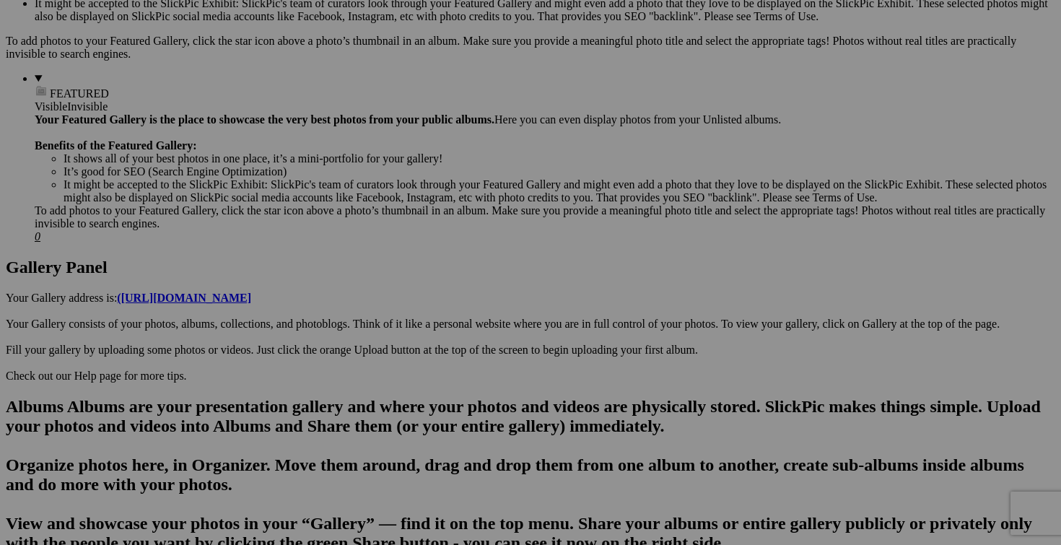
scroll to position [0, 54]
type input "jeans [PERSON_NAME]'S taille 32 30$(comme neuf, tres confortable et extensible,…"
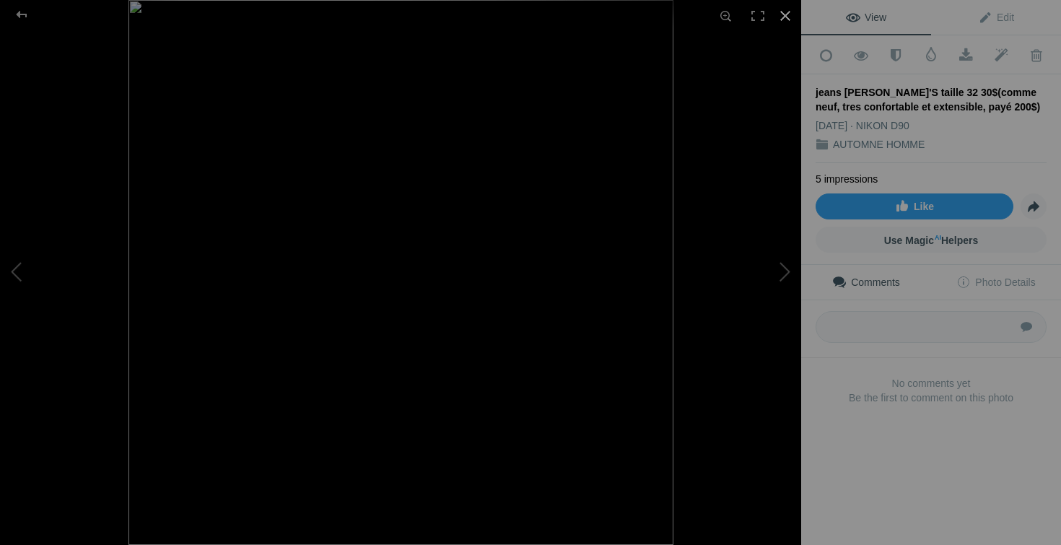
click at [782, 25] on div at bounding box center [786, 16] width 32 height 32
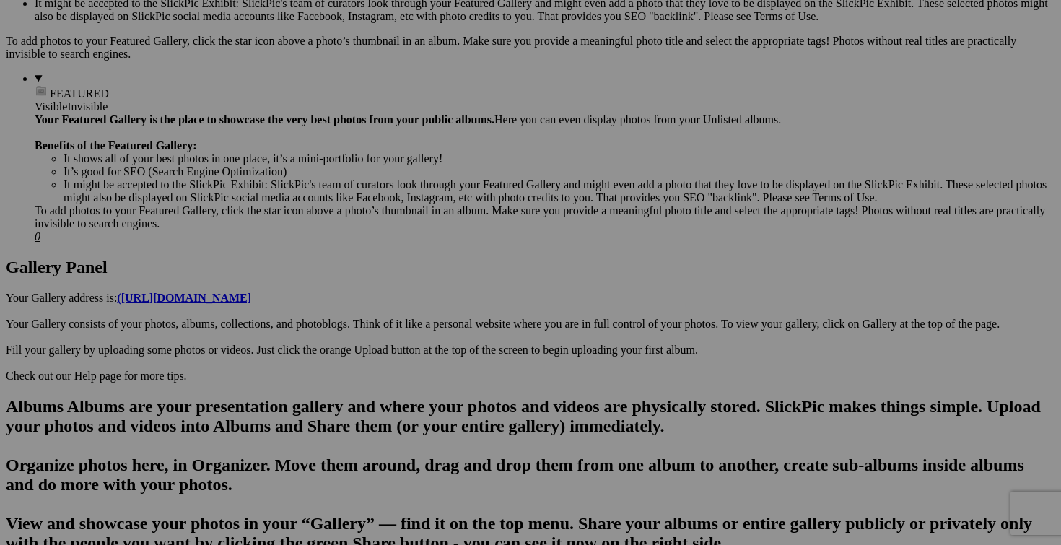
scroll to position [0, 58]
drag, startPoint x: 606, startPoint y: 328, endPoint x: 724, endPoint y: 321, distance: 118.7
drag, startPoint x: 606, startPoint y: 325, endPoint x: 739, endPoint y: 326, distance: 132.8
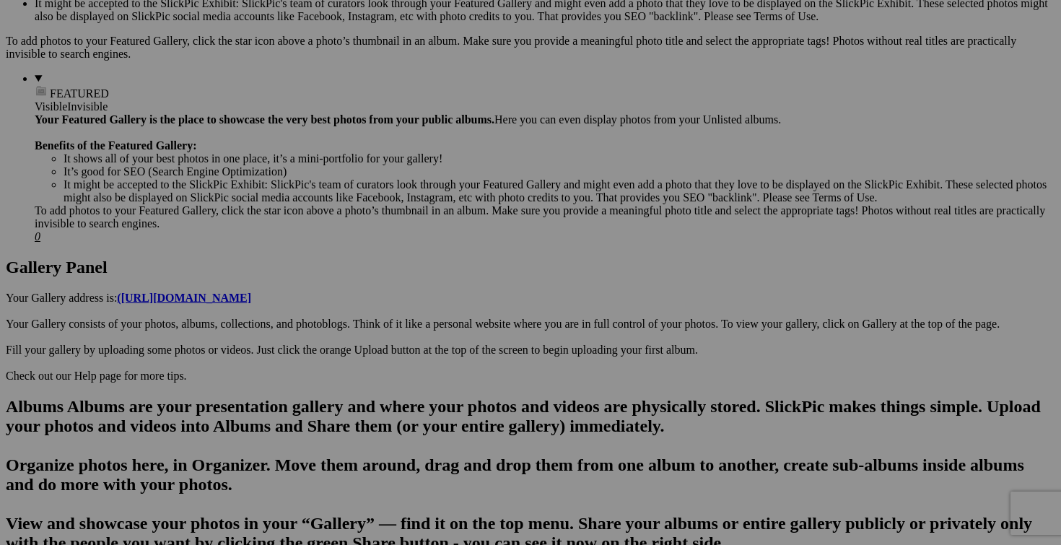
scroll to position [0, 0]
drag, startPoint x: 713, startPoint y: 328, endPoint x: 577, endPoint y: 318, distance: 136.8
type input "pantalon ARCTERYX taille 32X32 100$(NEUF, payé 240$, couleur gris)"
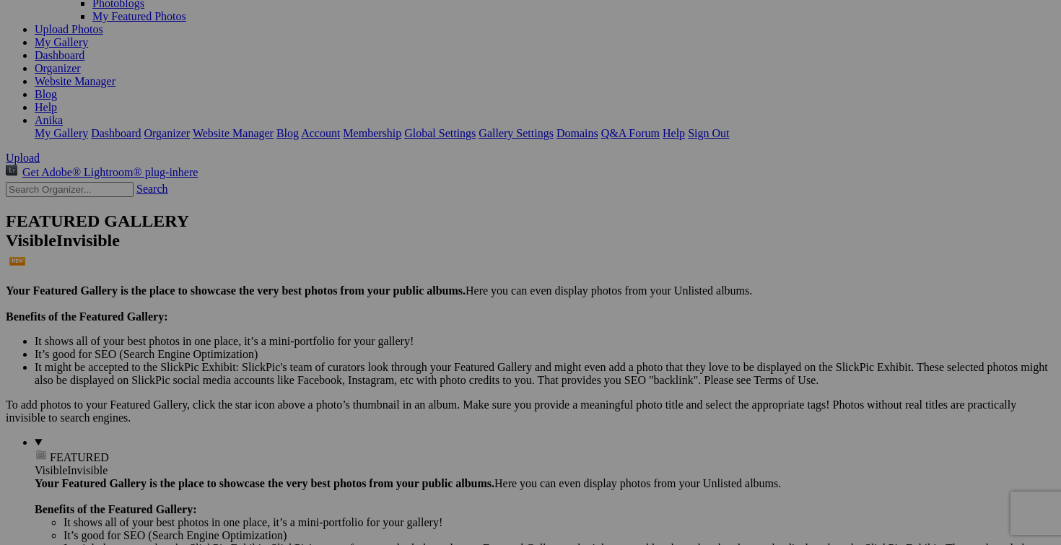
scroll to position [45, 0]
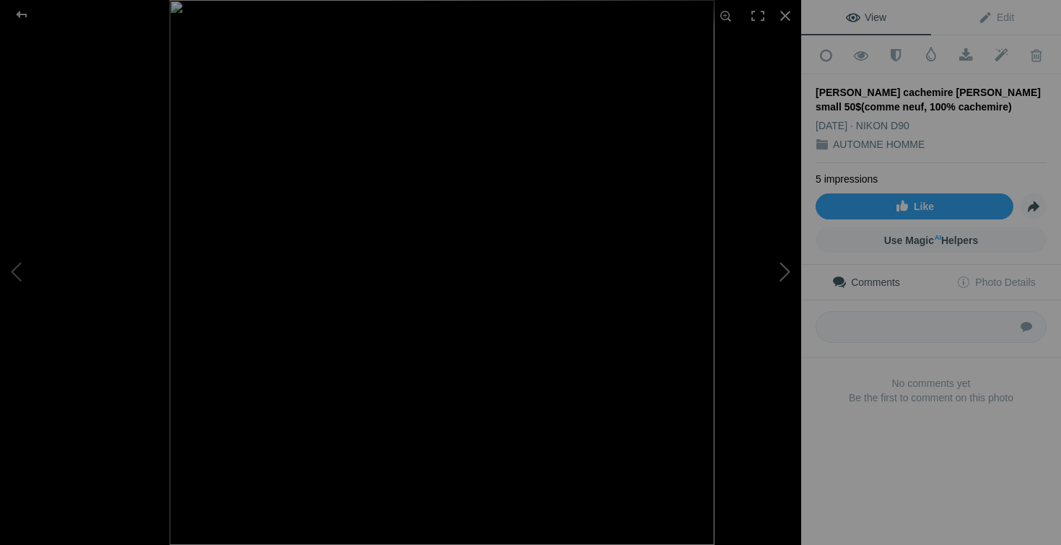
click at [757, 319] on button at bounding box center [747, 273] width 108 height 196
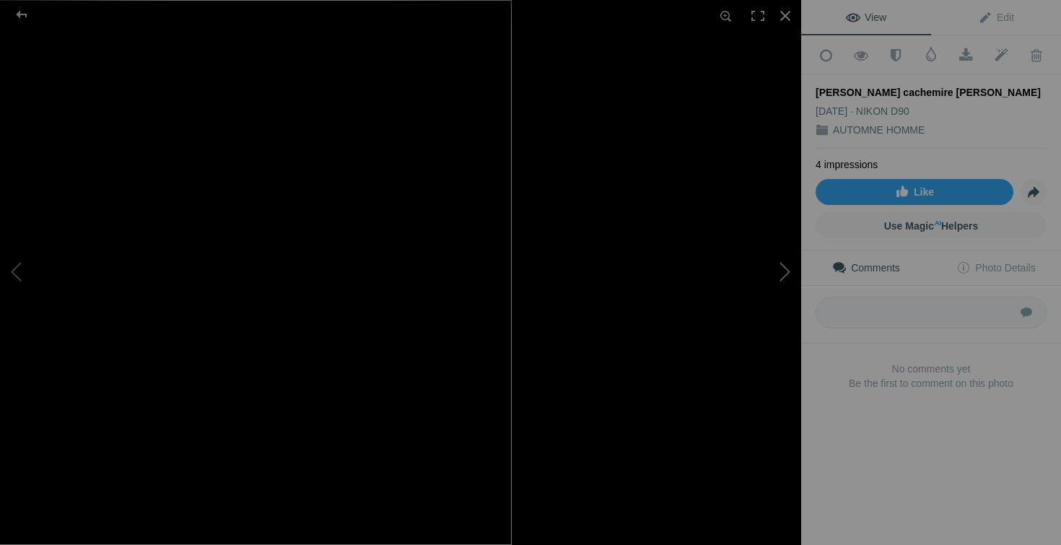
click at [773, 288] on button at bounding box center [747, 273] width 108 height 196
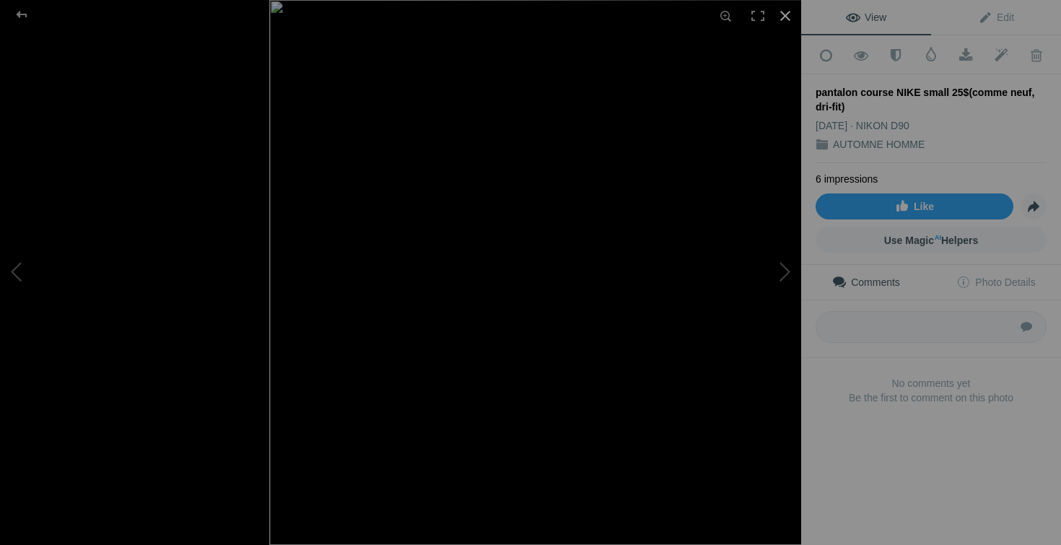
click at [790, 10] on div at bounding box center [786, 16] width 32 height 32
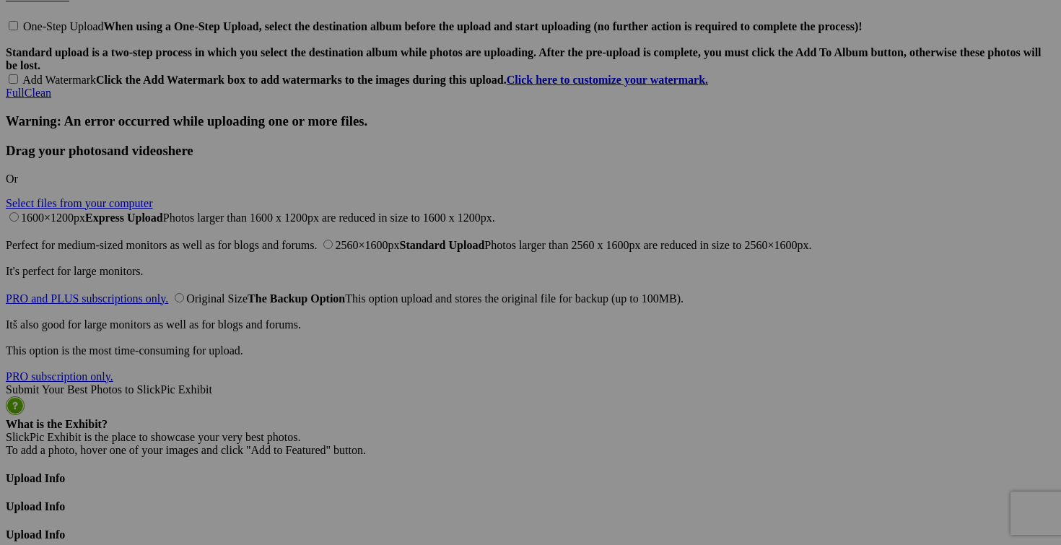
scroll to position [3367, 0]
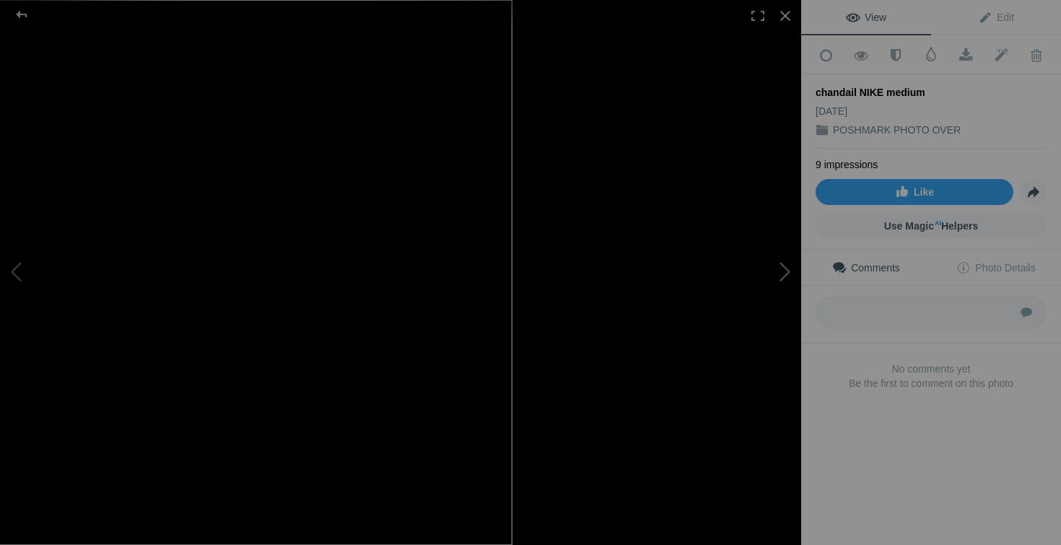
click at [742, 310] on button at bounding box center [747, 273] width 108 height 196
click at [787, 22] on div at bounding box center [786, 16] width 32 height 32
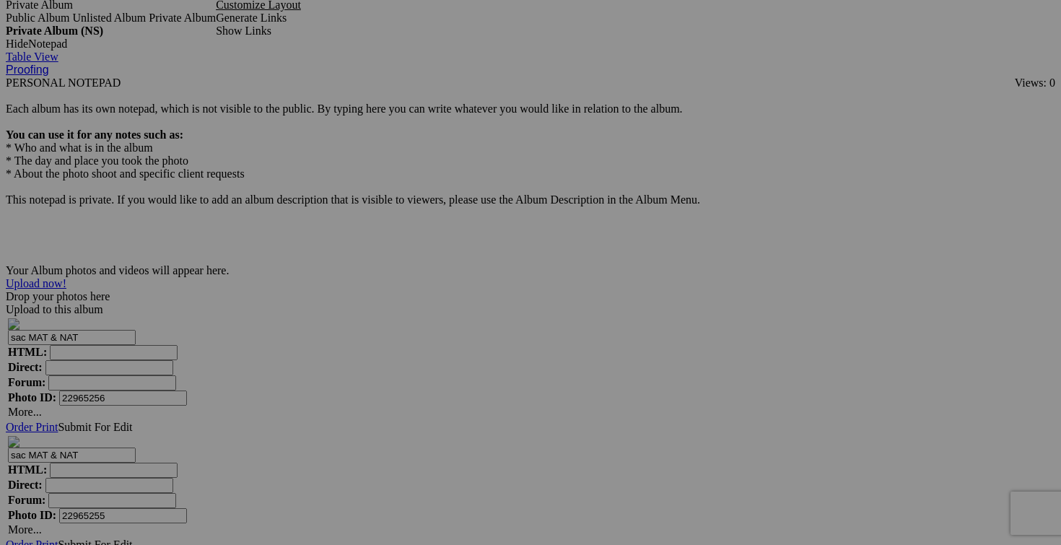
scroll to position [4442, 0]
